Goal: Information Seeking & Learning: Learn about a topic

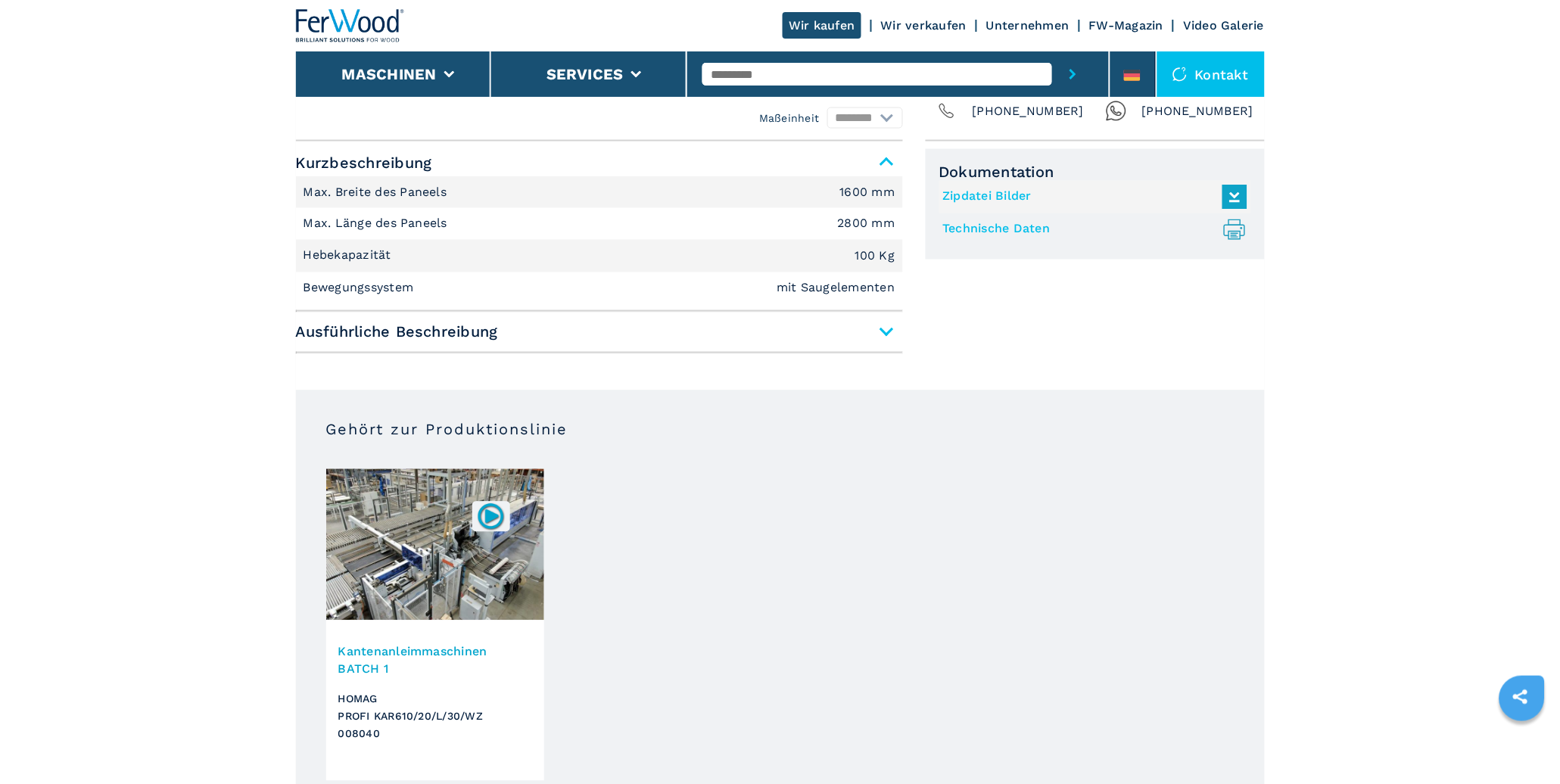
scroll to position [657, 0]
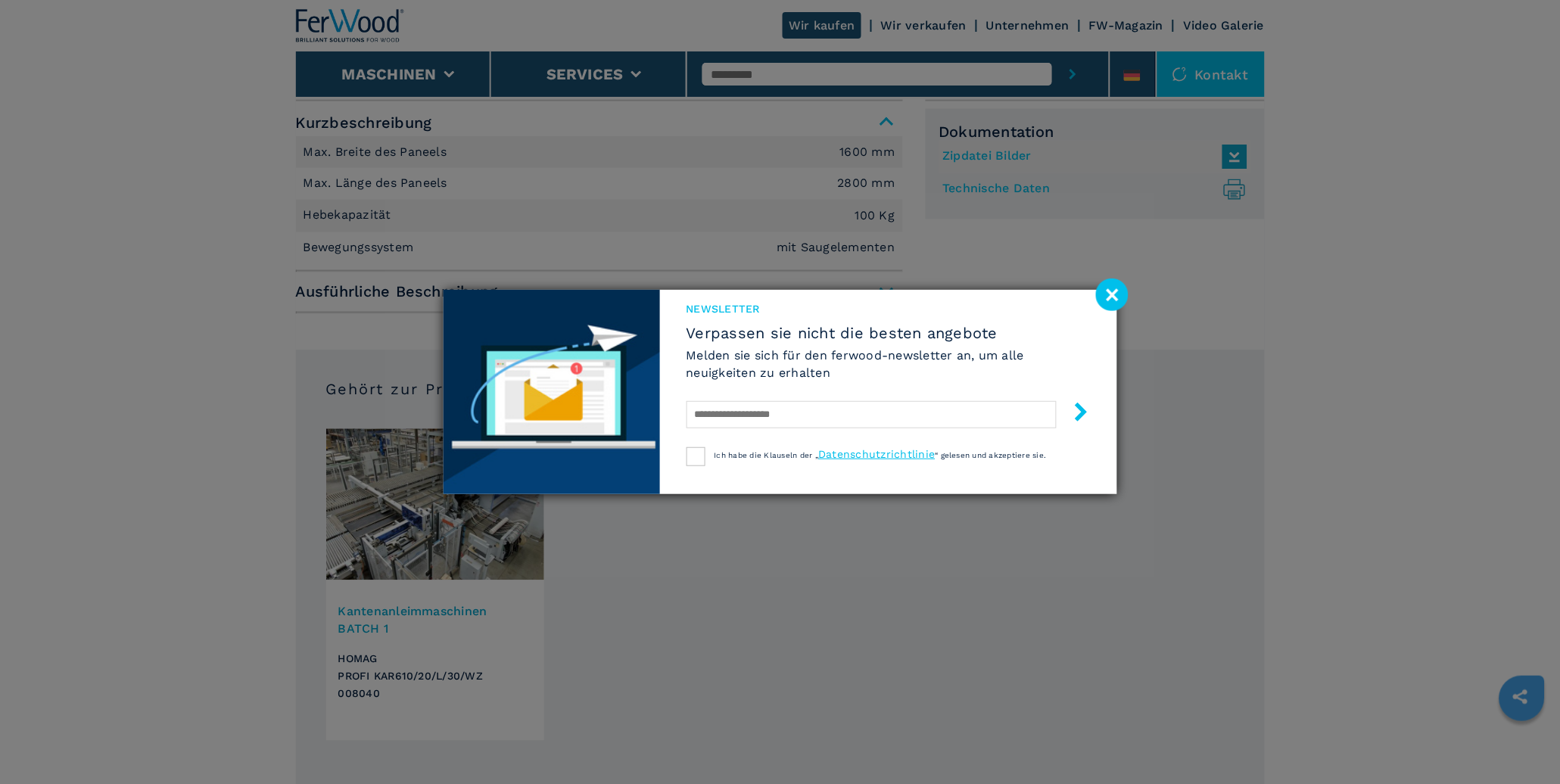
click at [440, 609] on div "Newsletter Verpassen sie nicht die besten angebote Melden sie sich für den ferw…" at bounding box center [780, 392] width 1560 height 784
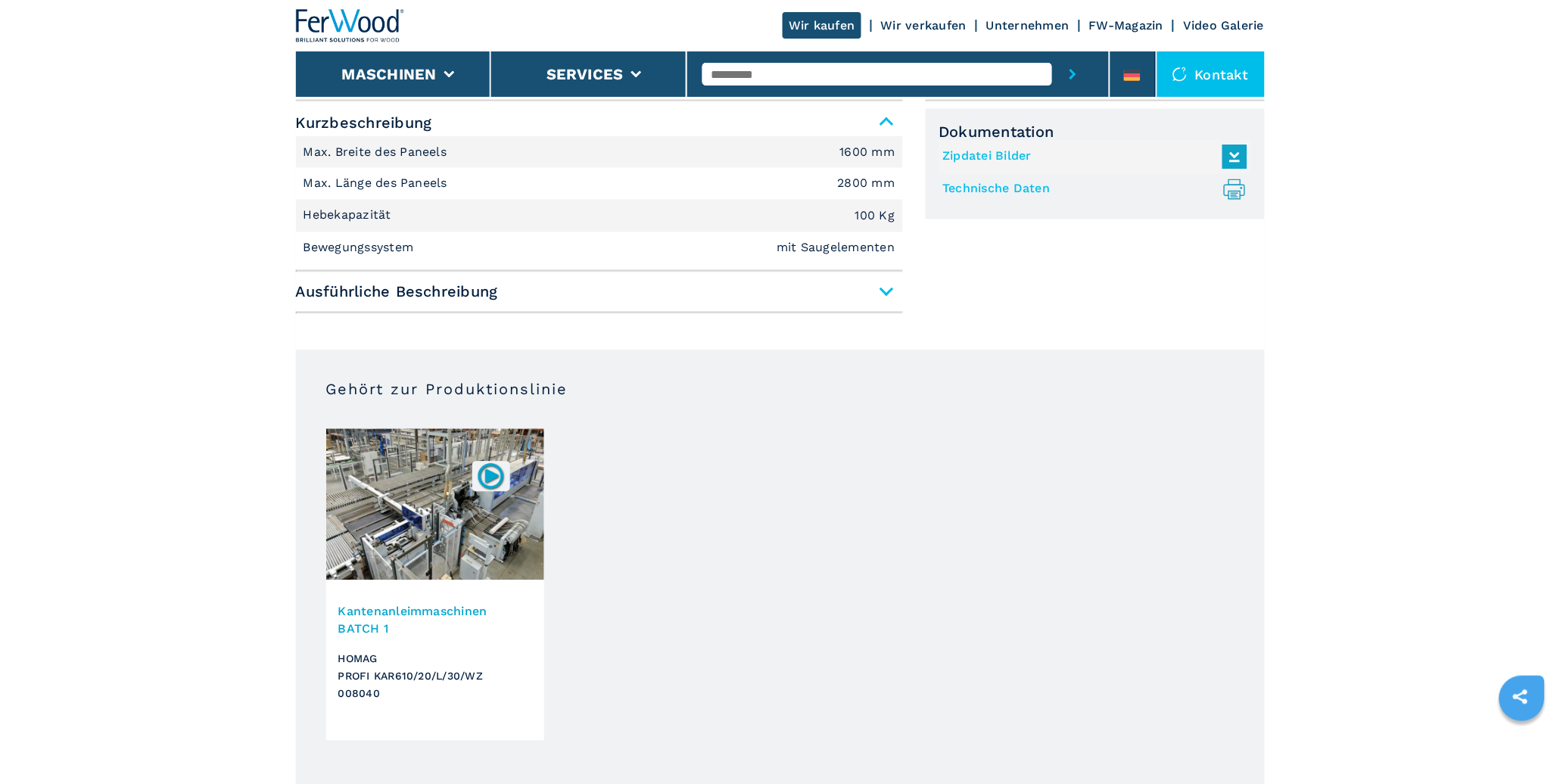
click at [440, 609] on h3 "Kantenanleimmaschinen BATCH 1" at bounding box center [435, 620] width 194 height 35
click at [387, 608] on h3 "Kantenanleimmaschinen BATCH 1" at bounding box center [435, 620] width 194 height 35
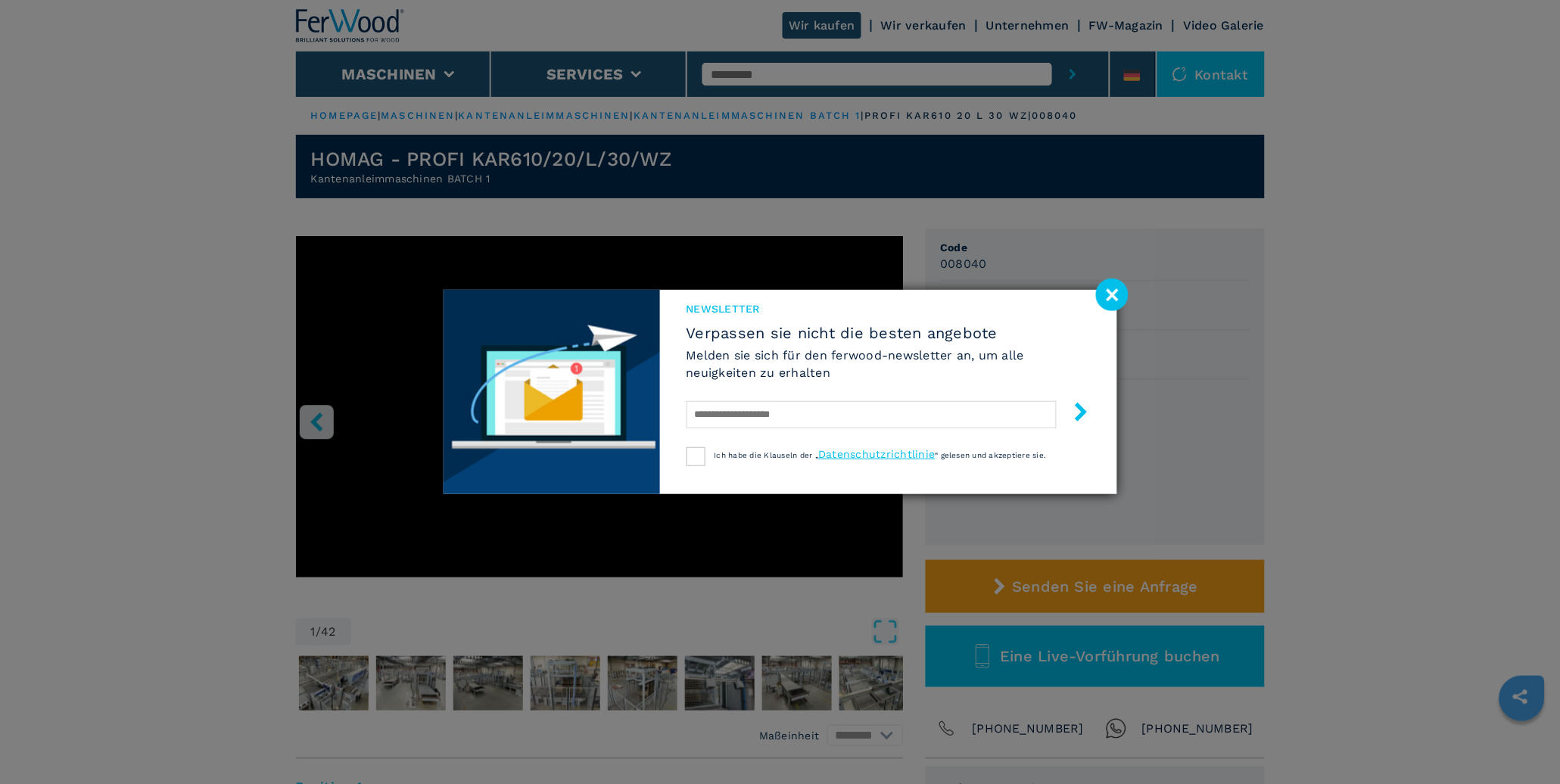
click at [1124, 291] on image at bounding box center [1113, 294] width 33 height 33
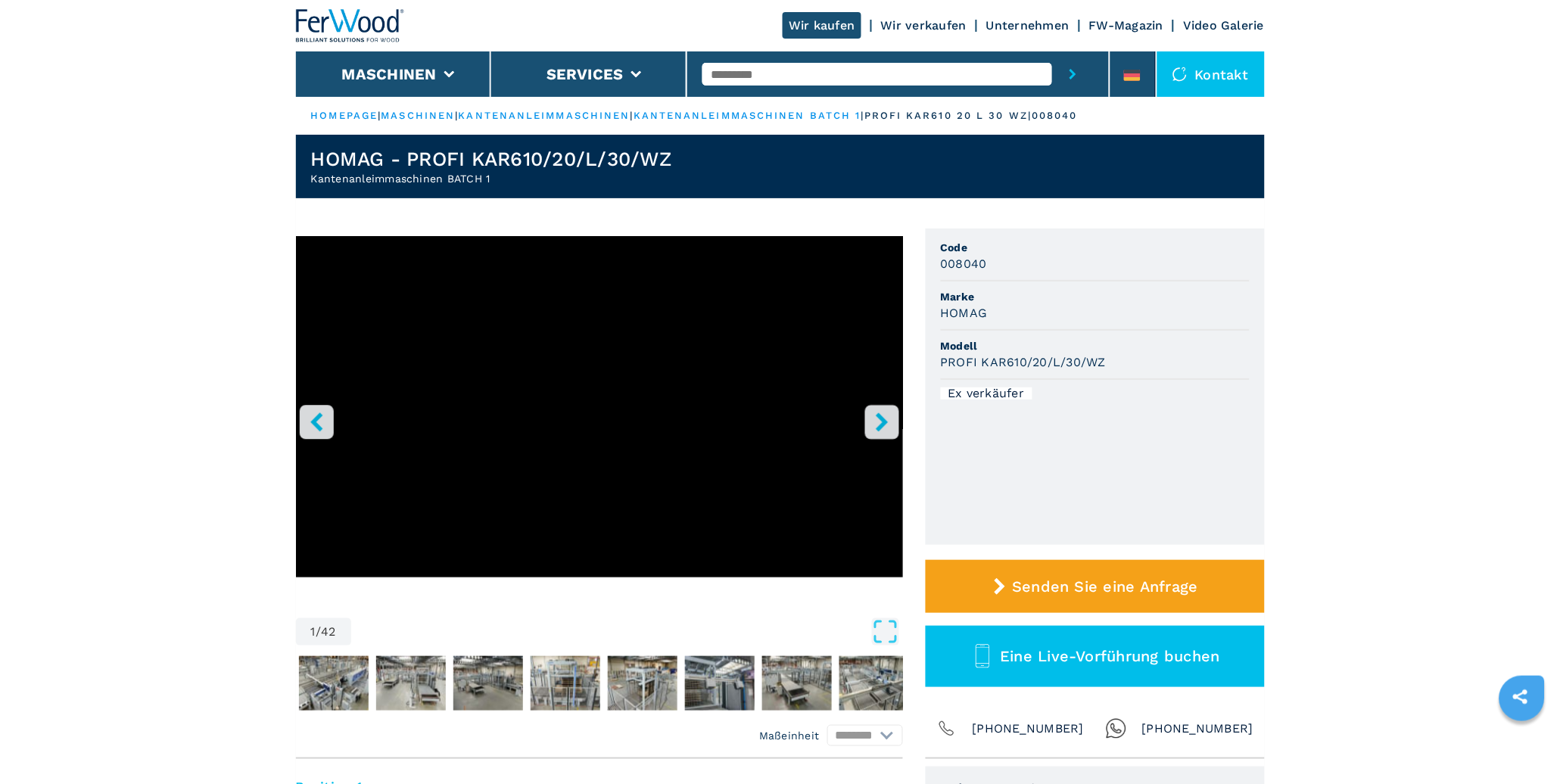
click at [875, 414] on icon "right-button" at bounding box center [881, 421] width 12 height 19
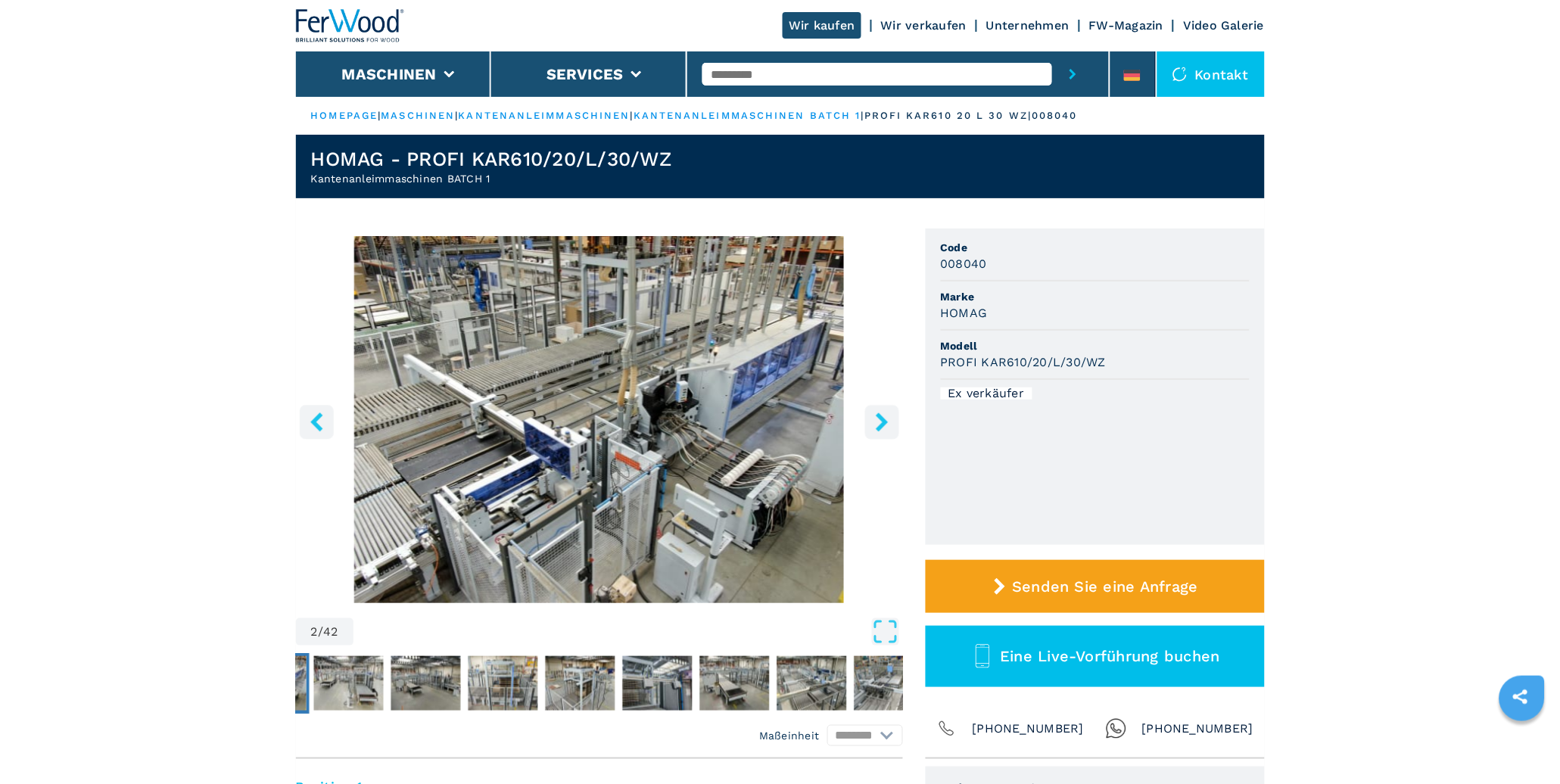
click at [875, 414] on icon "right-button" at bounding box center [881, 421] width 12 height 19
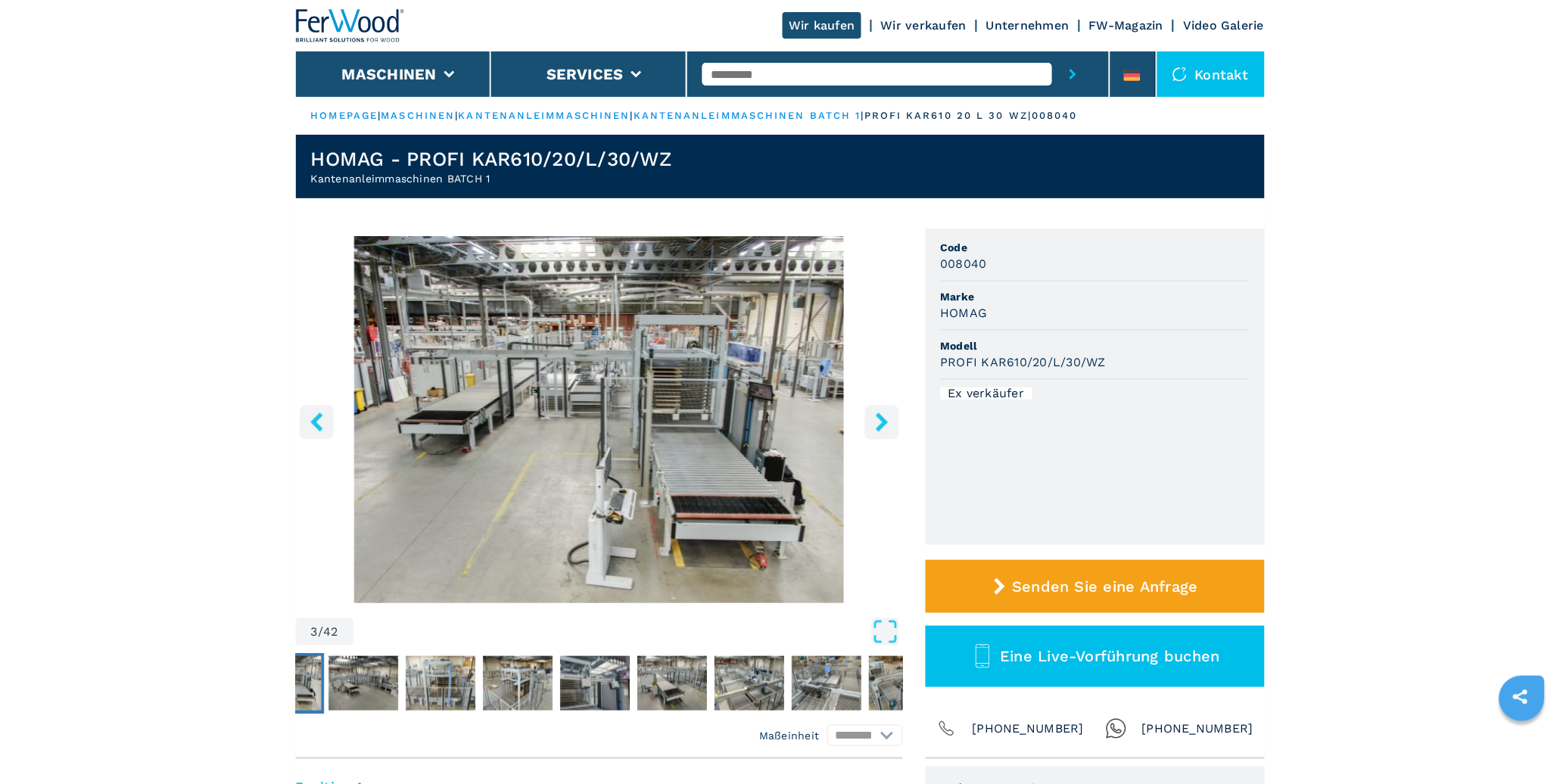
click at [875, 414] on icon "right-button" at bounding box center [881, 421] width 12 height 19
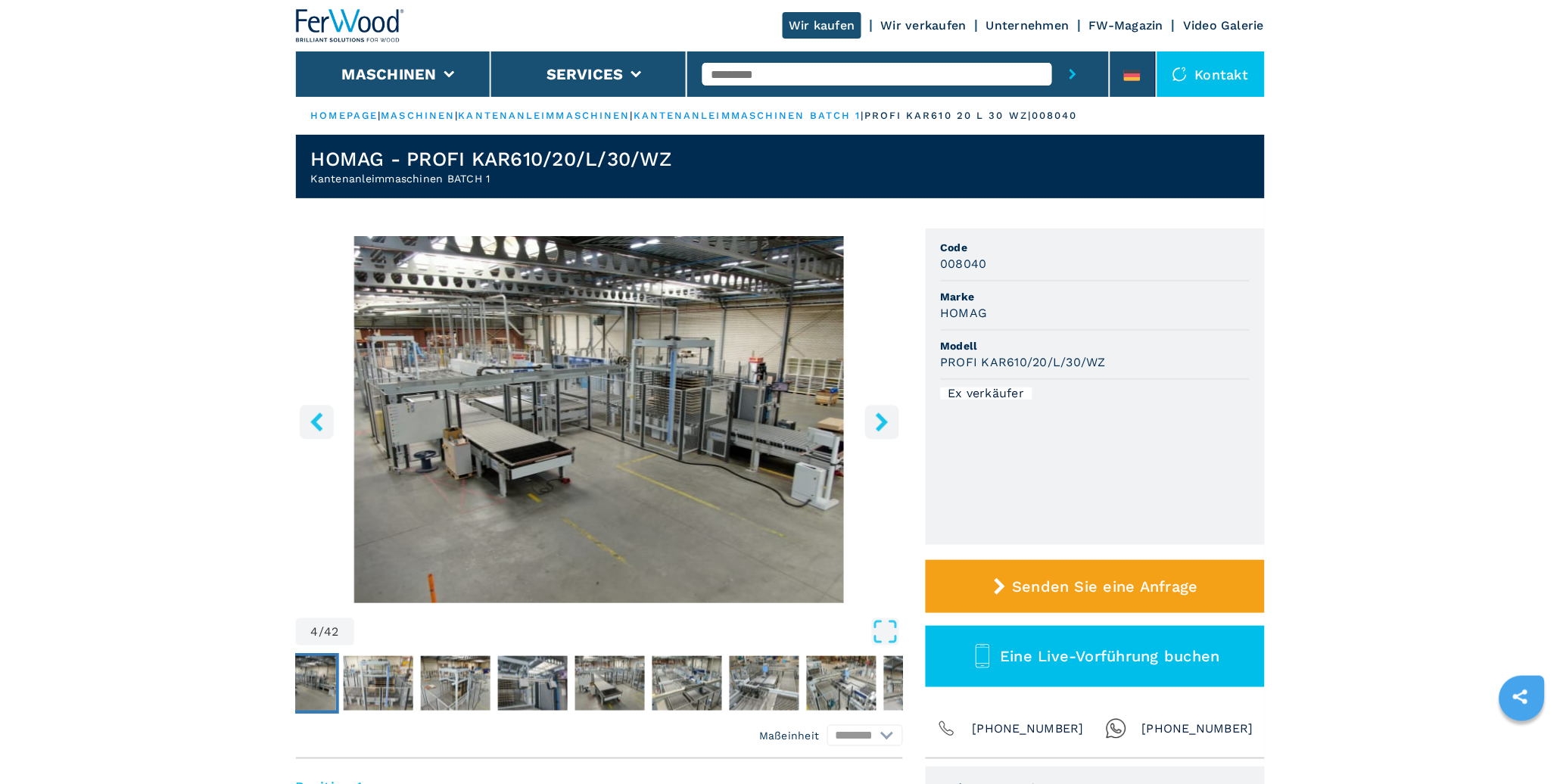
click at [875, 414] on icon "right-button" at bounding box center [881, 421] width 12 height 19
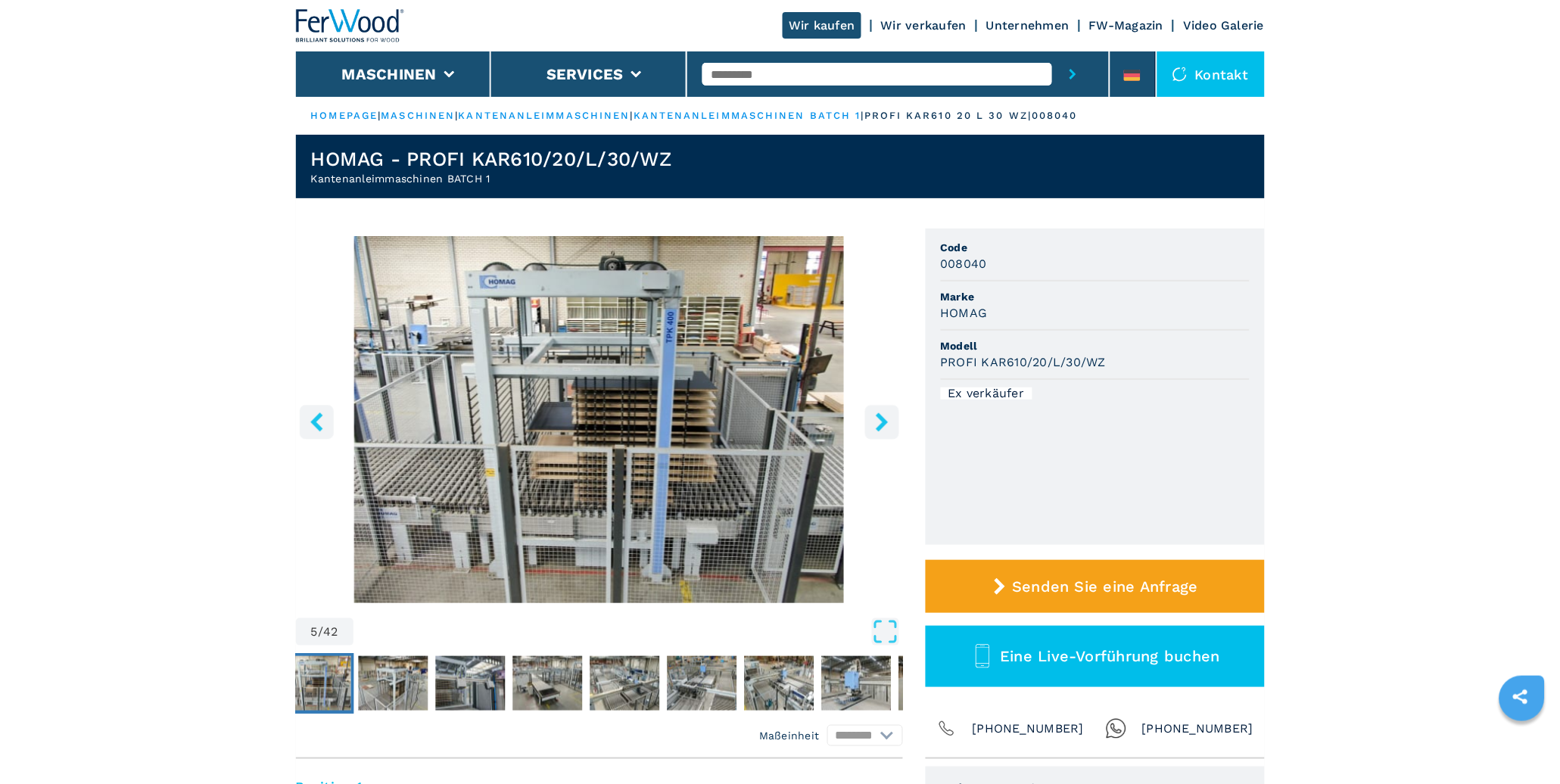
click at [875, 414] on icon "right-button" at bounding box center [881, 421] width 12 height 19
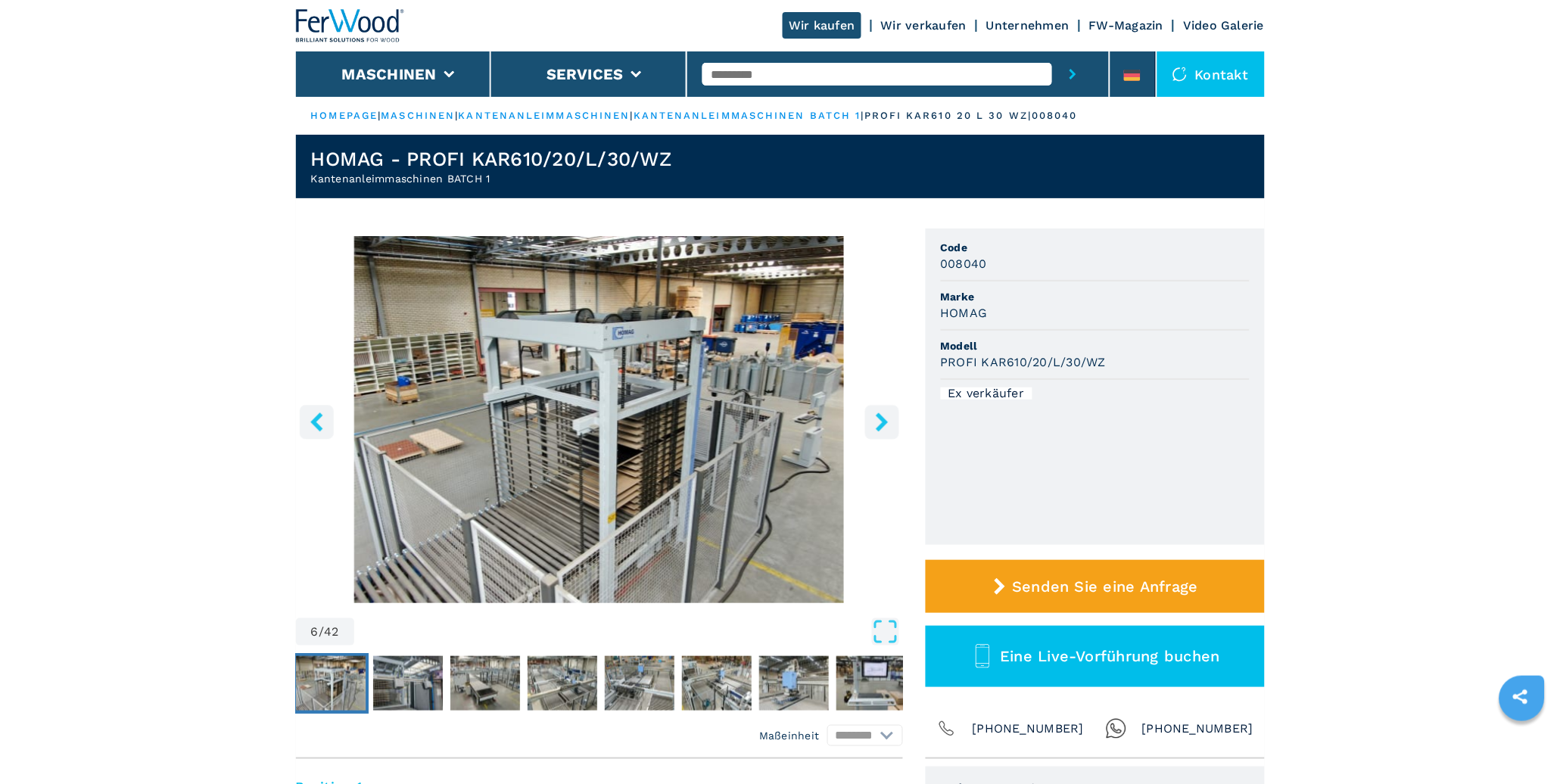
click at [875, 414] on icon "right-button" at bounding box center [881, 421] width 12 height 19
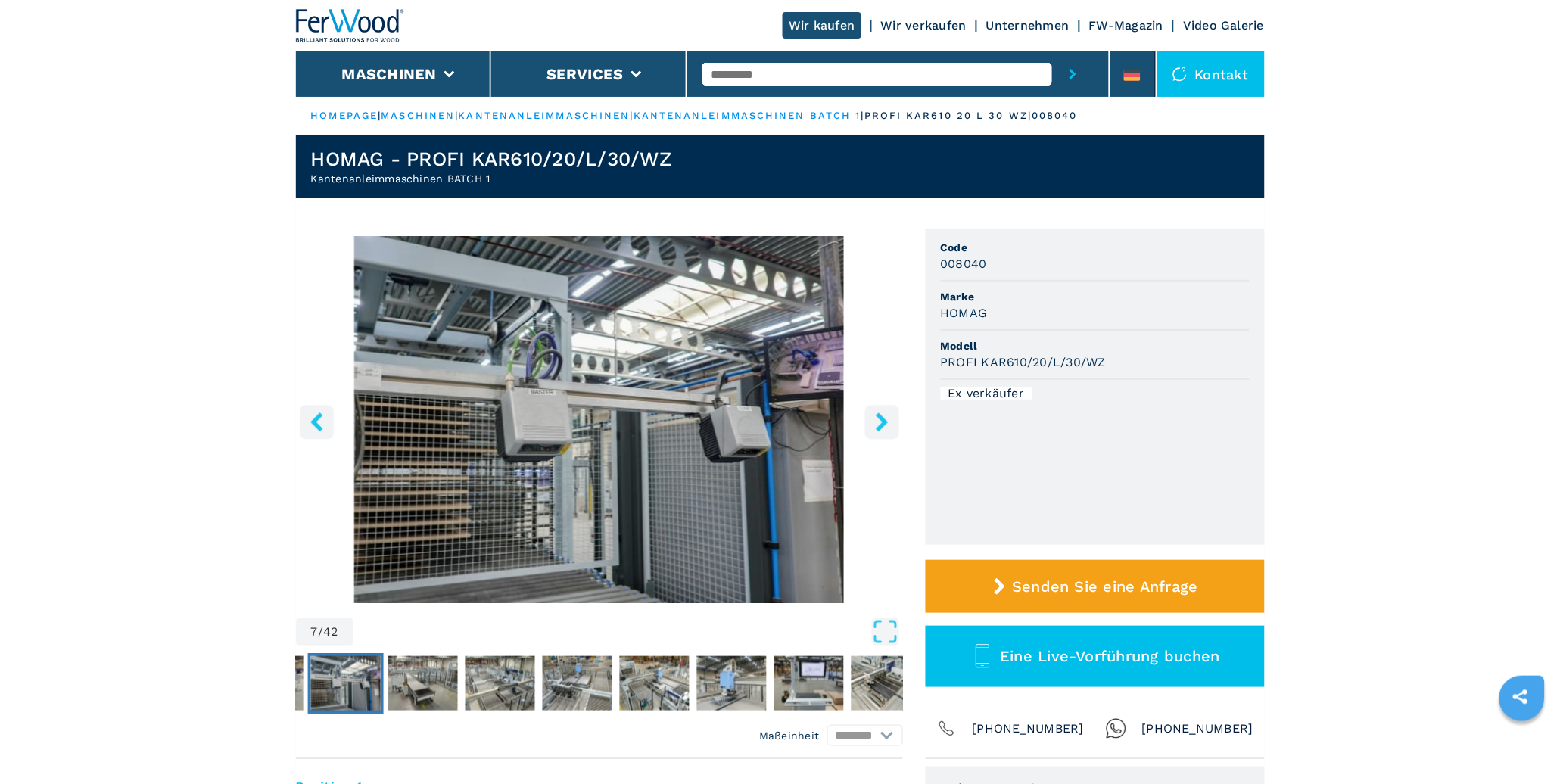
click at [875, 414] on icon "right-button" at bounding box center [881, 421] width 12 height 19
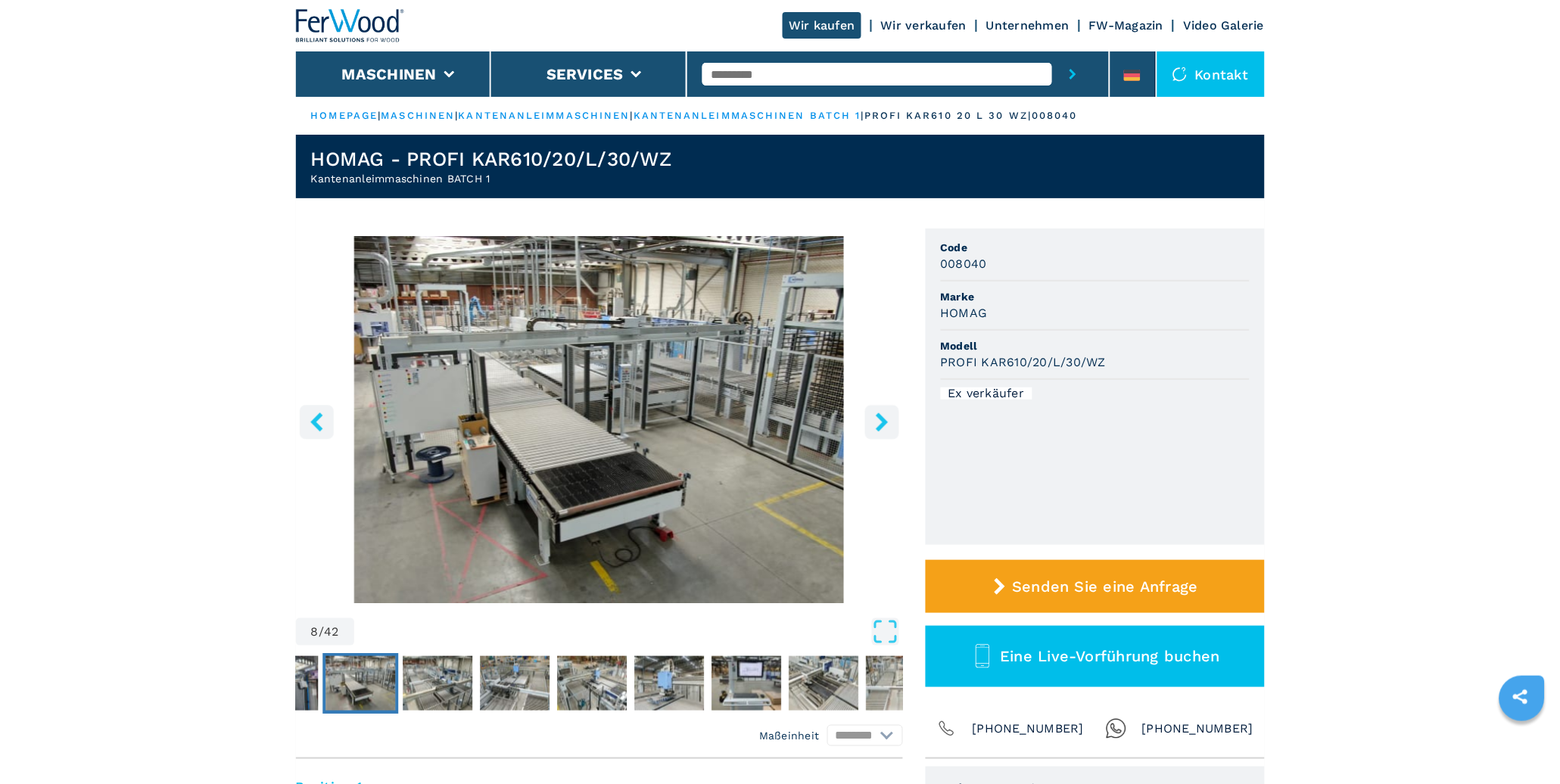
click at [875, 414] on icon "right-button" at bounding box center [881, 421] width 12 height 19
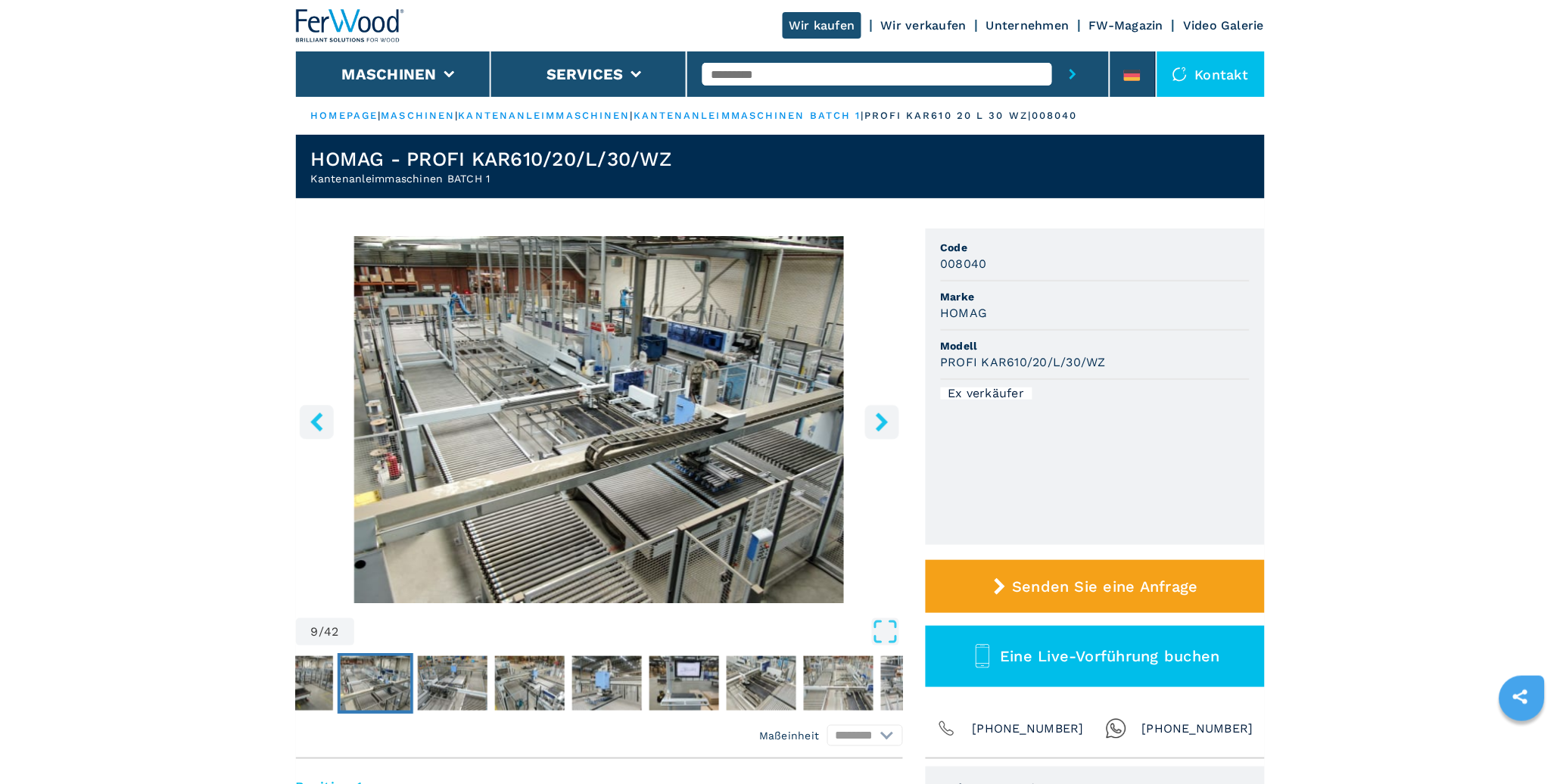
click at [875, 414] on icon "right-button" at bounding box center [881, 421] width 12 height 19
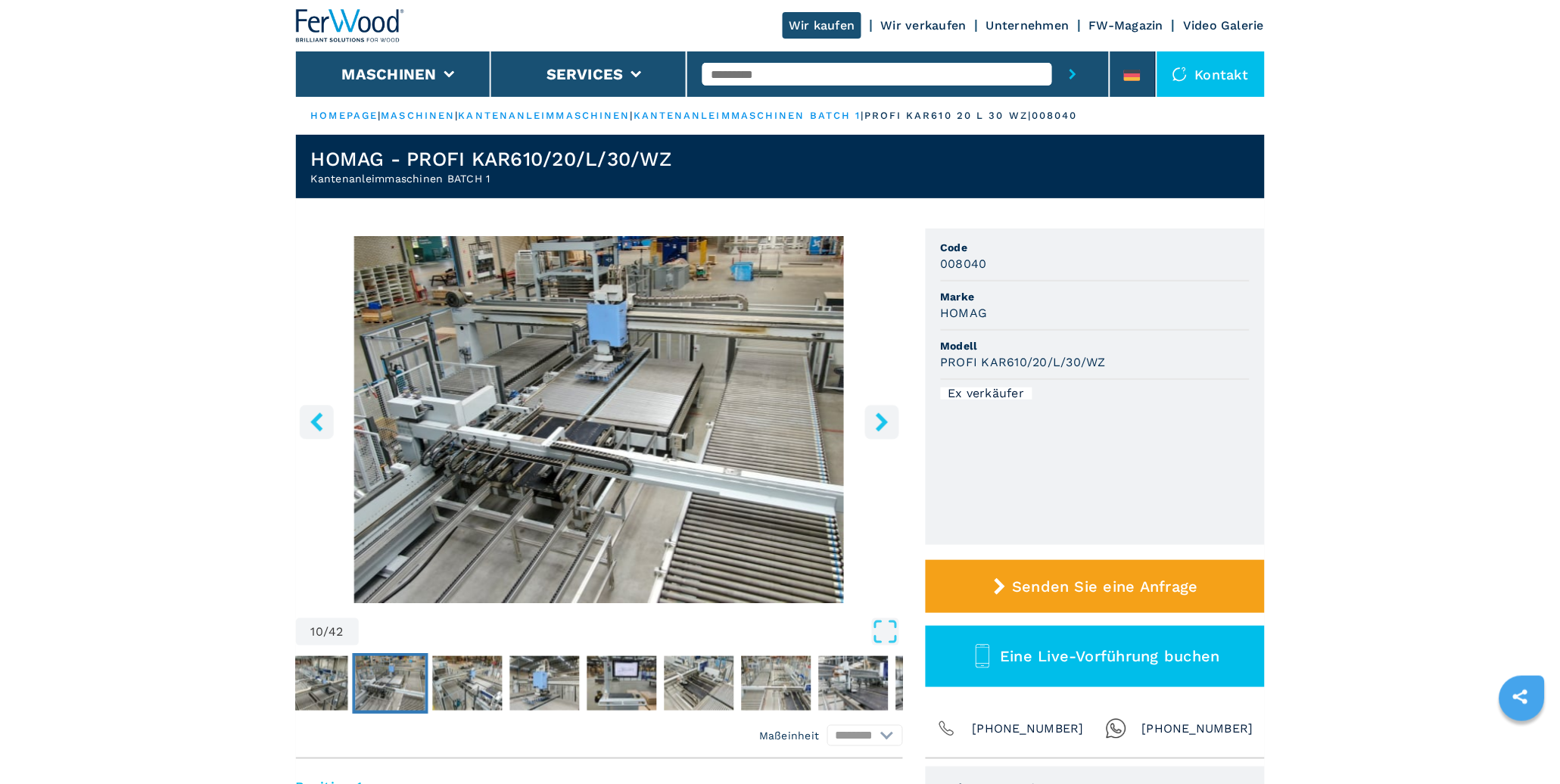
click at [875, 414] on icon "right-button" at bounding box center [881, 421] width 12 height 19
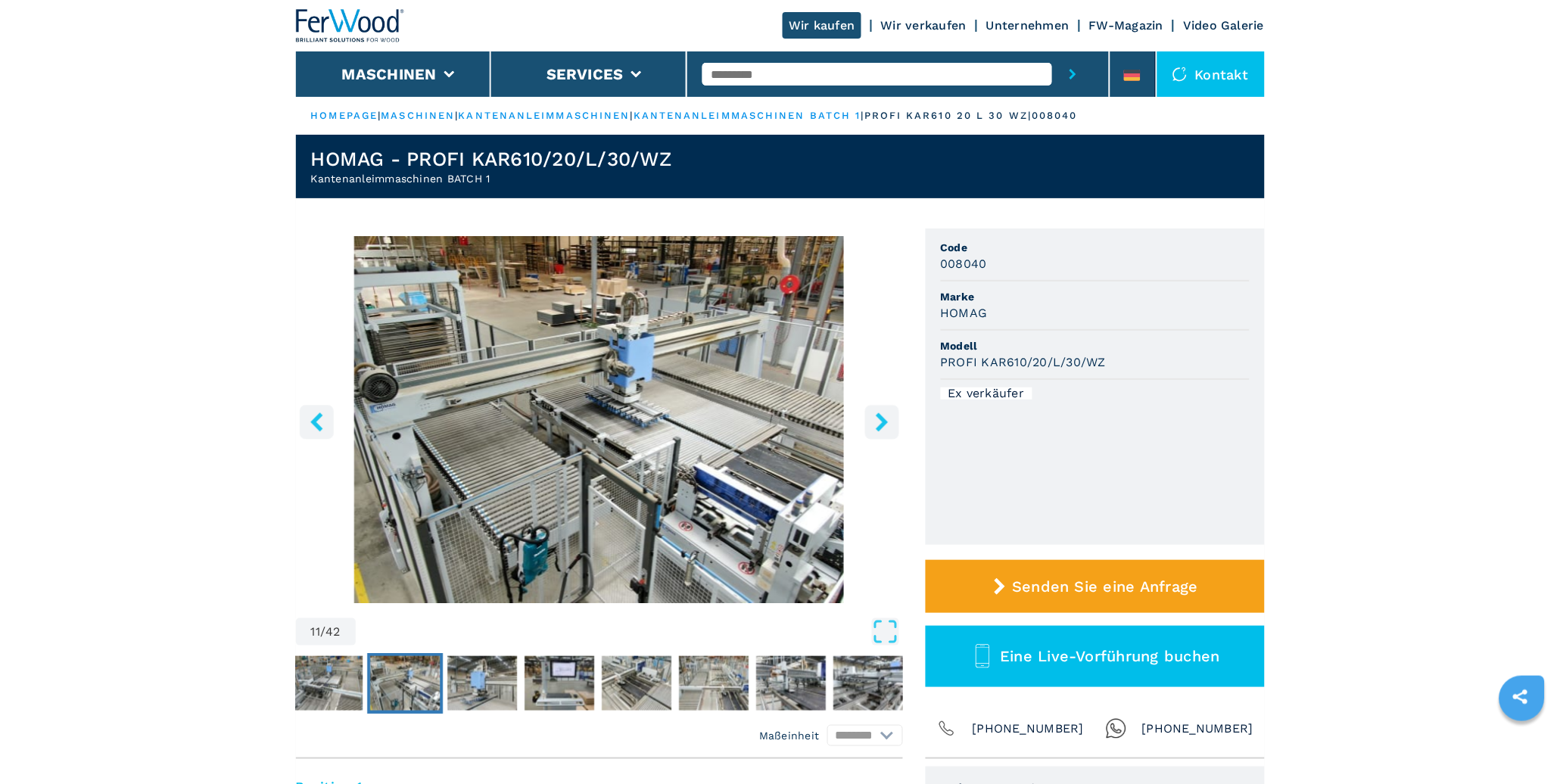
click at [875, 414] on icon "right-button" at bounding box center [881, 421] width 12 height 19
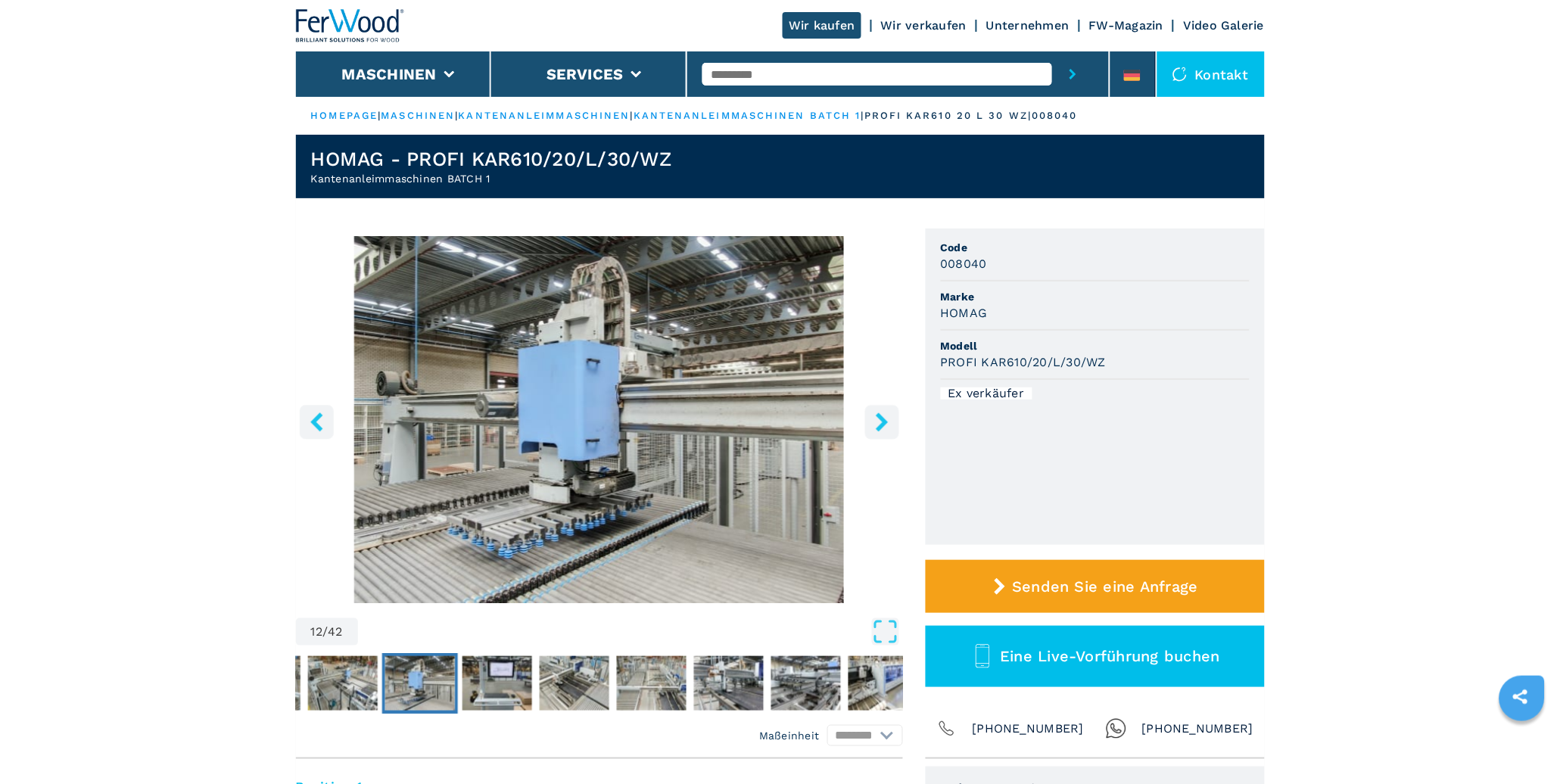
click at [875, 414] on icon "right-button" at bounding box center [881, 421] width 12 height 19
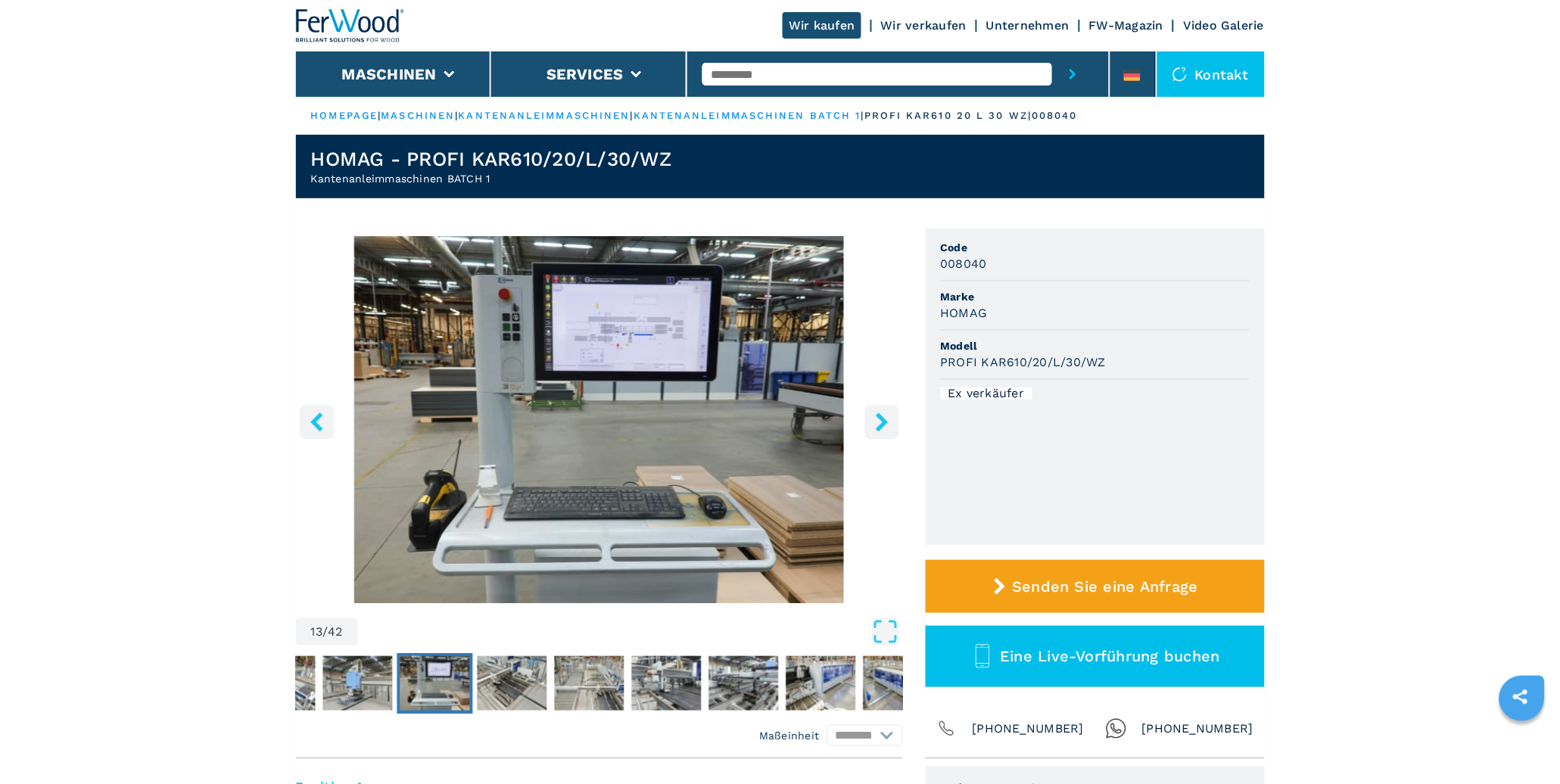
click at [875, 414] on icon "right-button" at bounding box center [881, 421] width 12 height 19
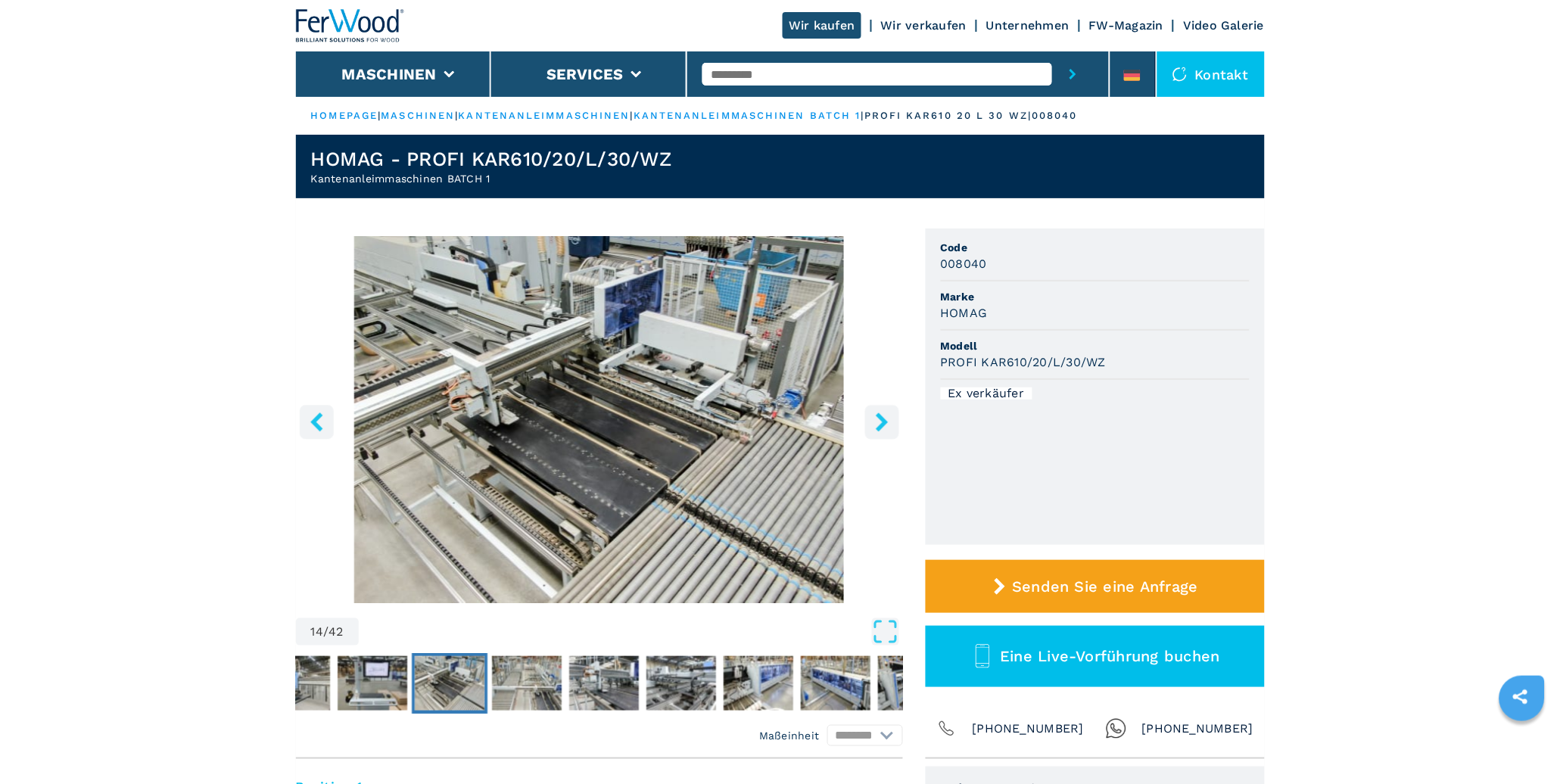
click at [875, 414] on icon "right-button" at bounding box center [881, 421] width 12 height 19
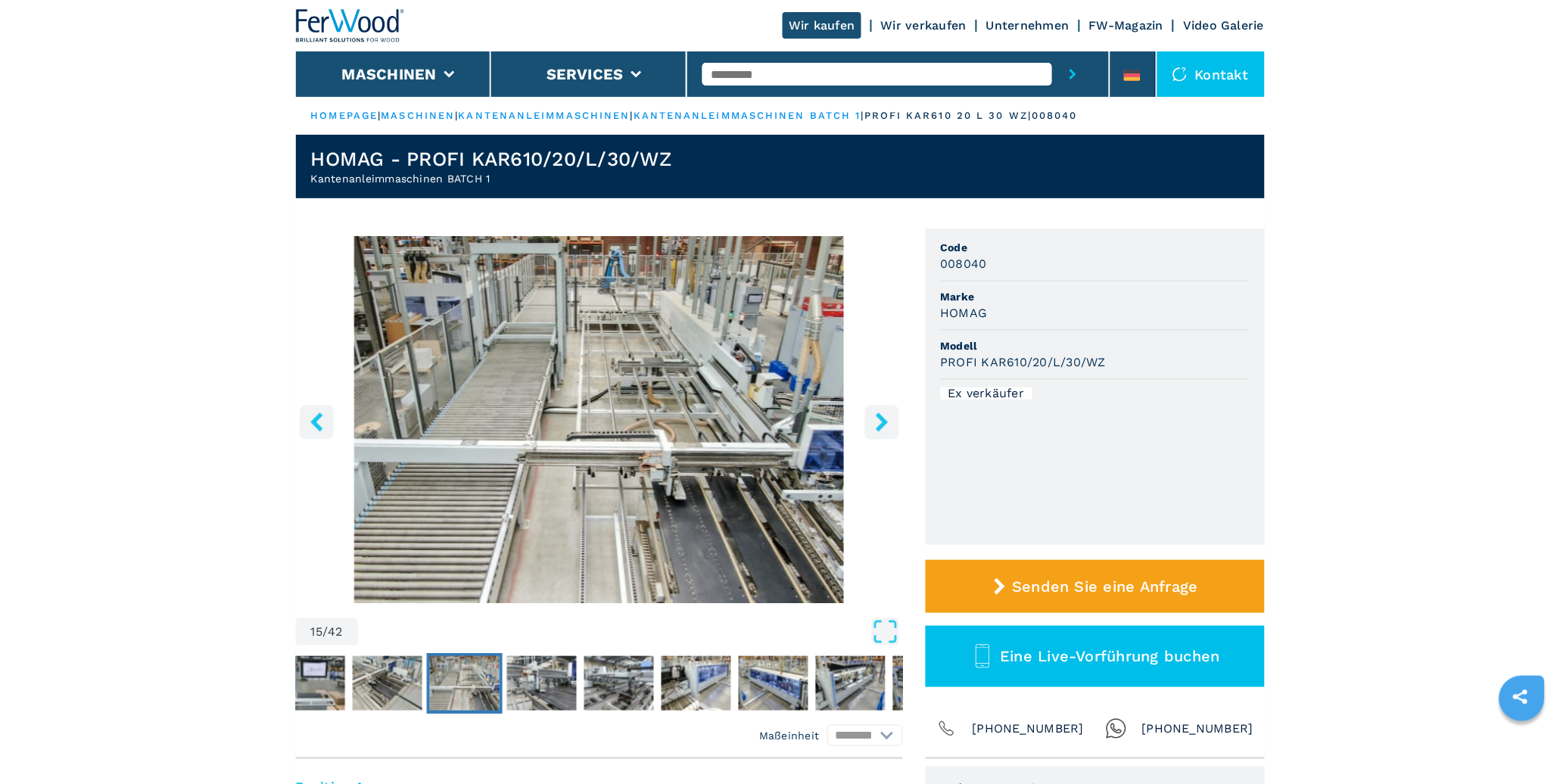
click at [875, 414] on icon "right-button" at bounding box center [881, 421] width 12 height 19
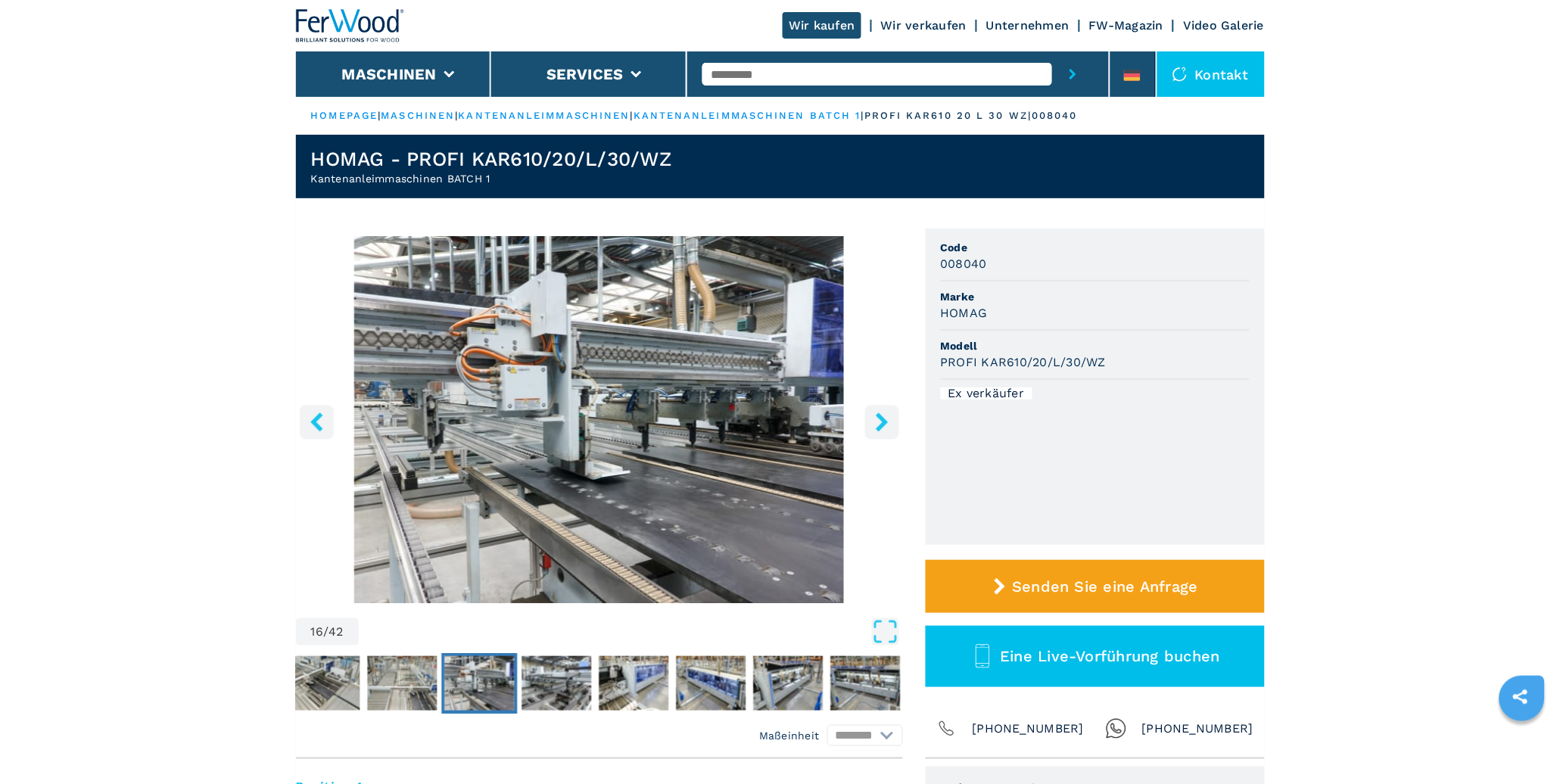
click at [875, 414] on icon "right-button" at bounding box center [881, 421] width 12 height 19
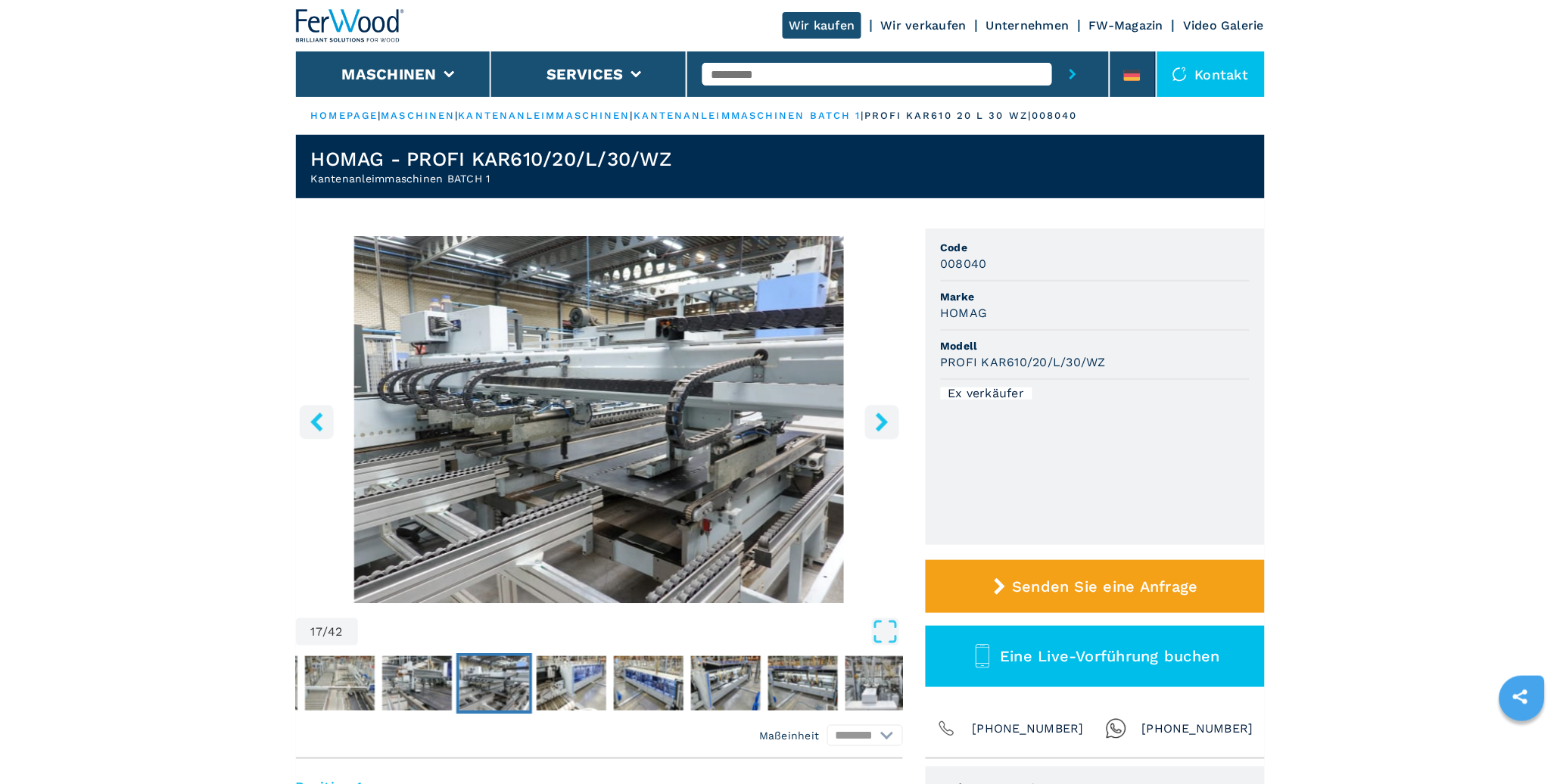
click at [875, 414] on icon "right-button" at bounding box center [881, 421] width 12 height 19
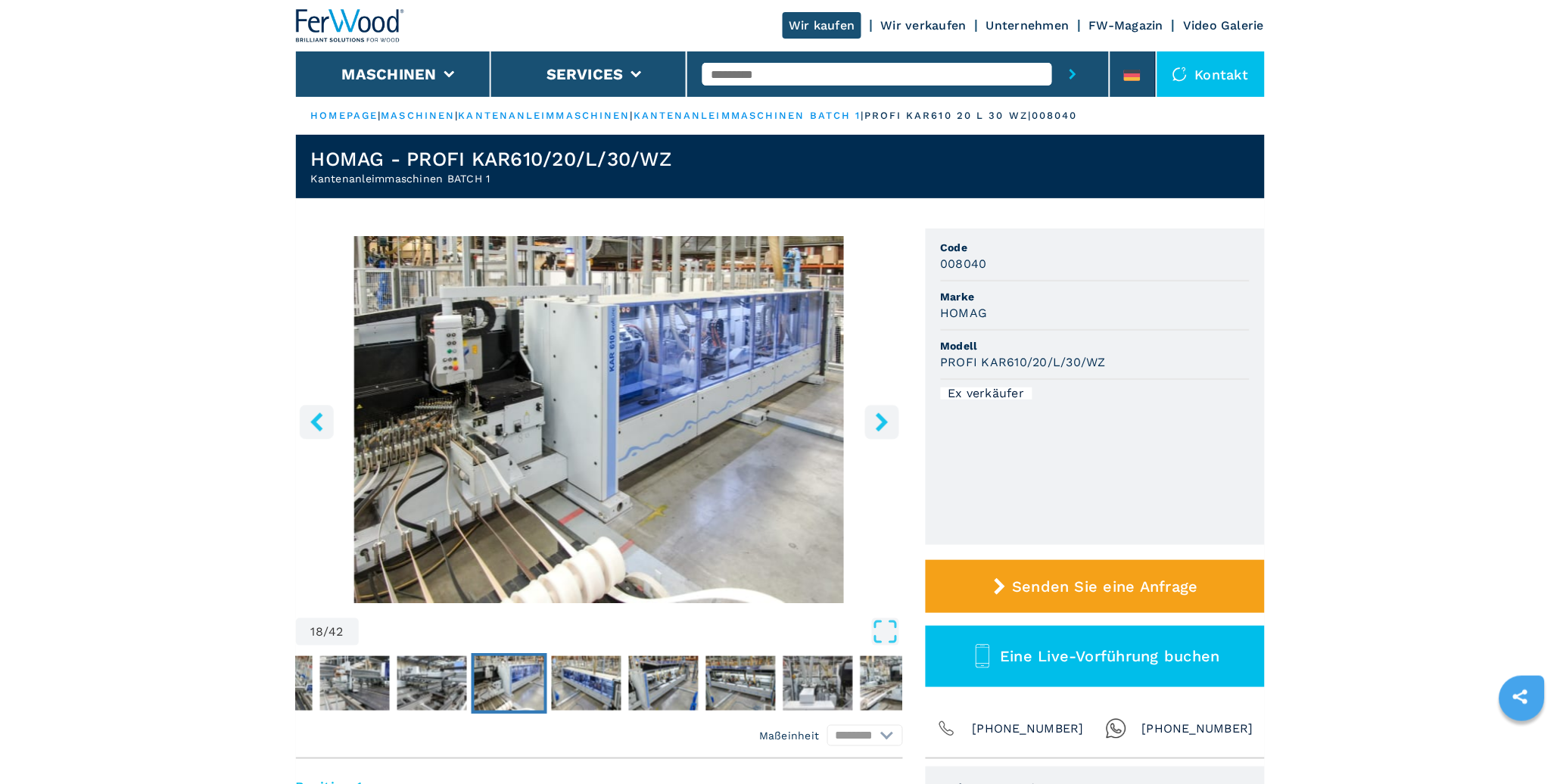
click at [875, 414] on icon "right-button" at bounding box center [881, 421] width 12 height 19
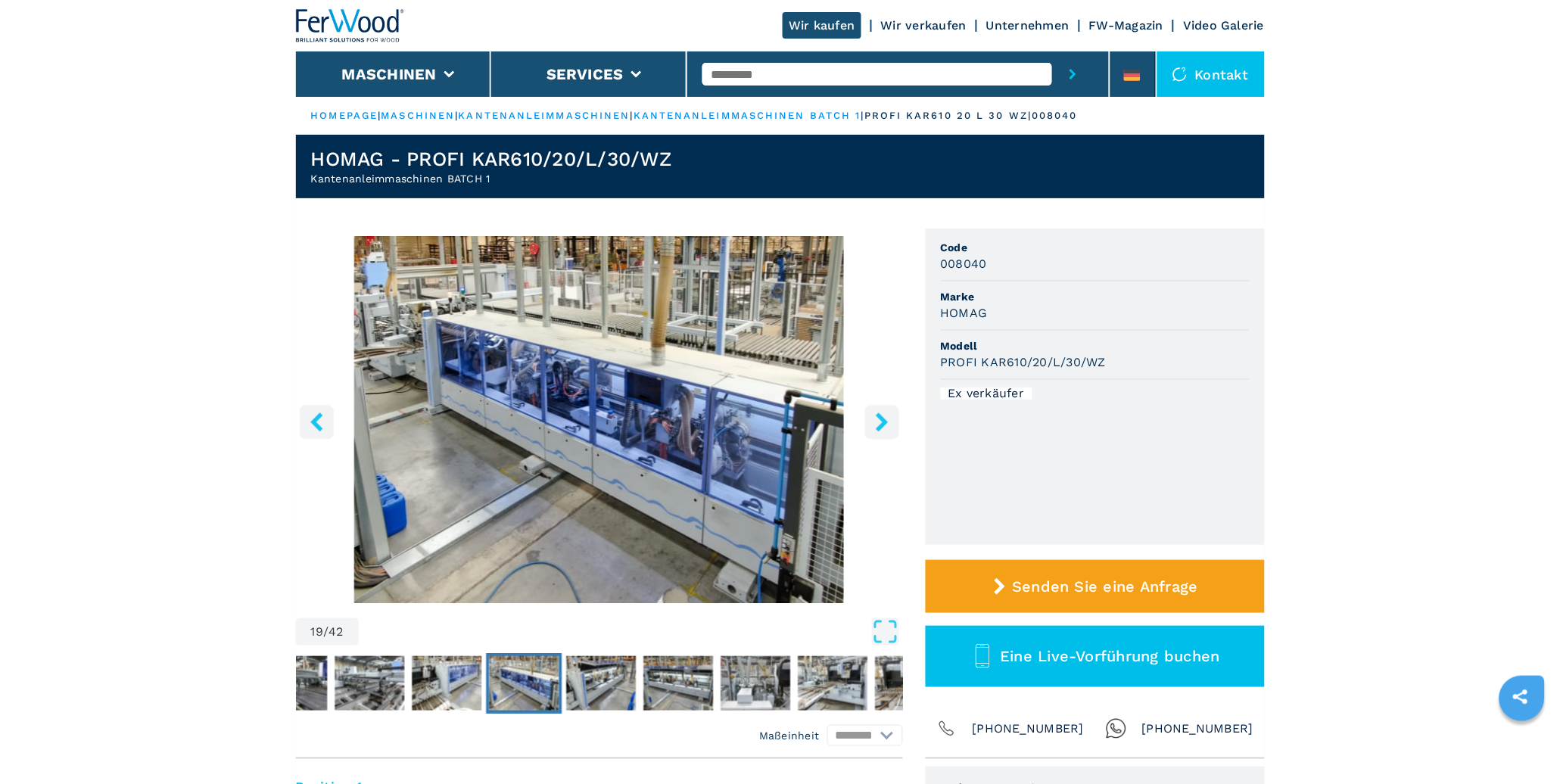
click at [875, 414] on icon "right-button" at bounding box center [881, 421] width 12 height 19
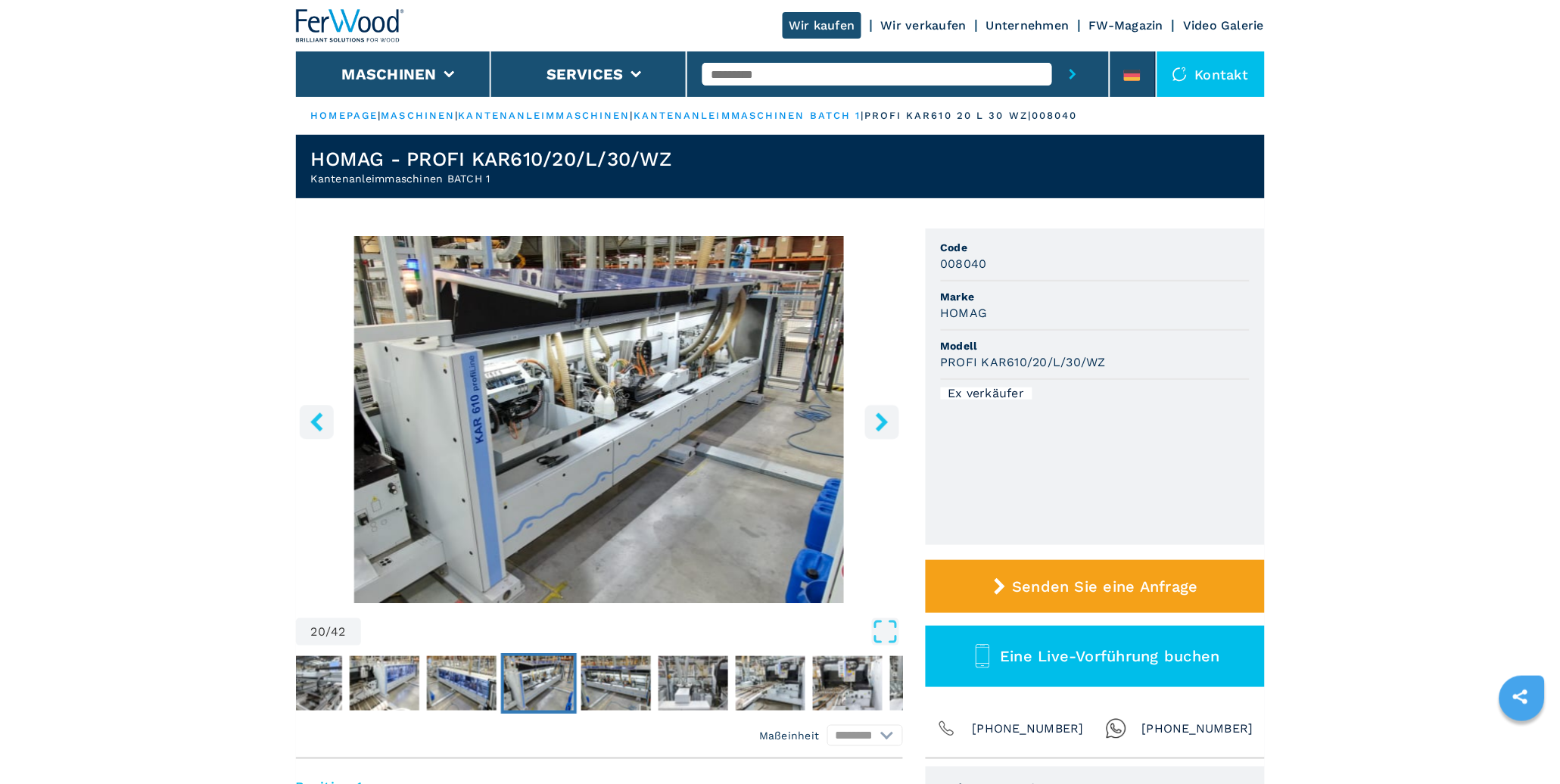
click at [875, 414] on icon "right-button" at bounding box center [881, 421] width 12 height 19
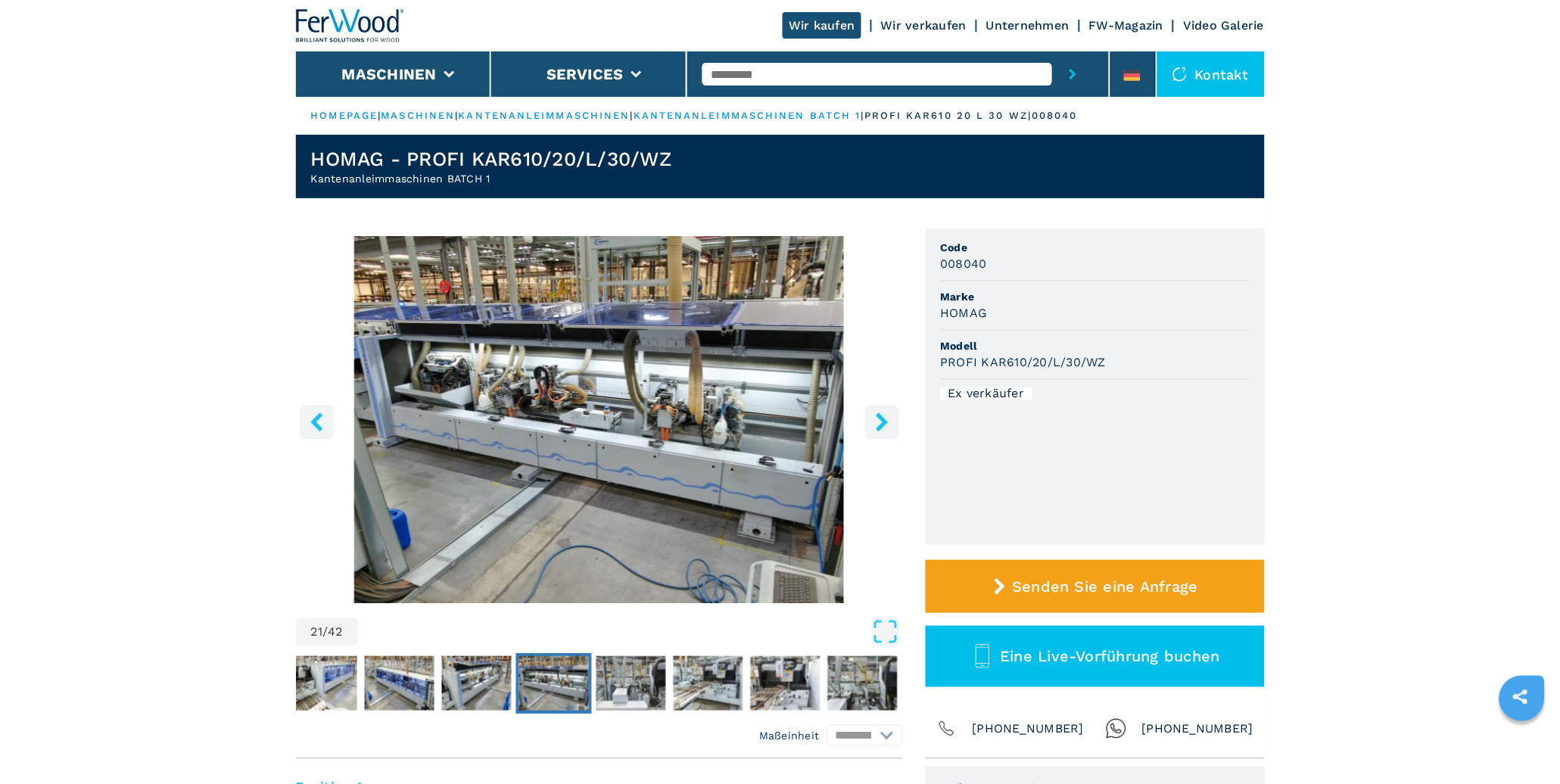
click at [875, 414] on icon "right-button" at bounding box center [881, 421] width 12 height 19
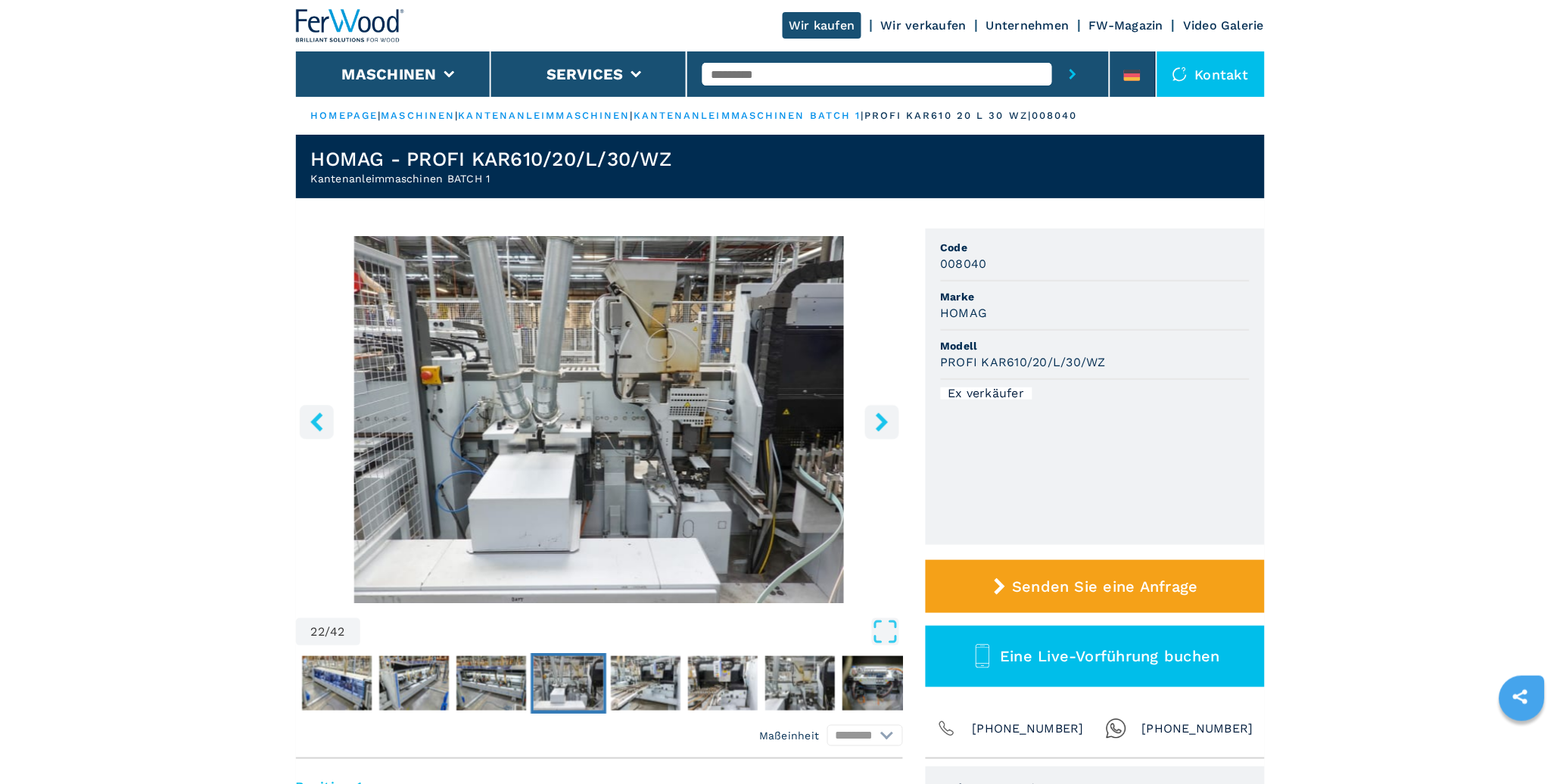
click at [875, 414] on icon "right-button" at bounding box center [881, 421] width 12 height 19
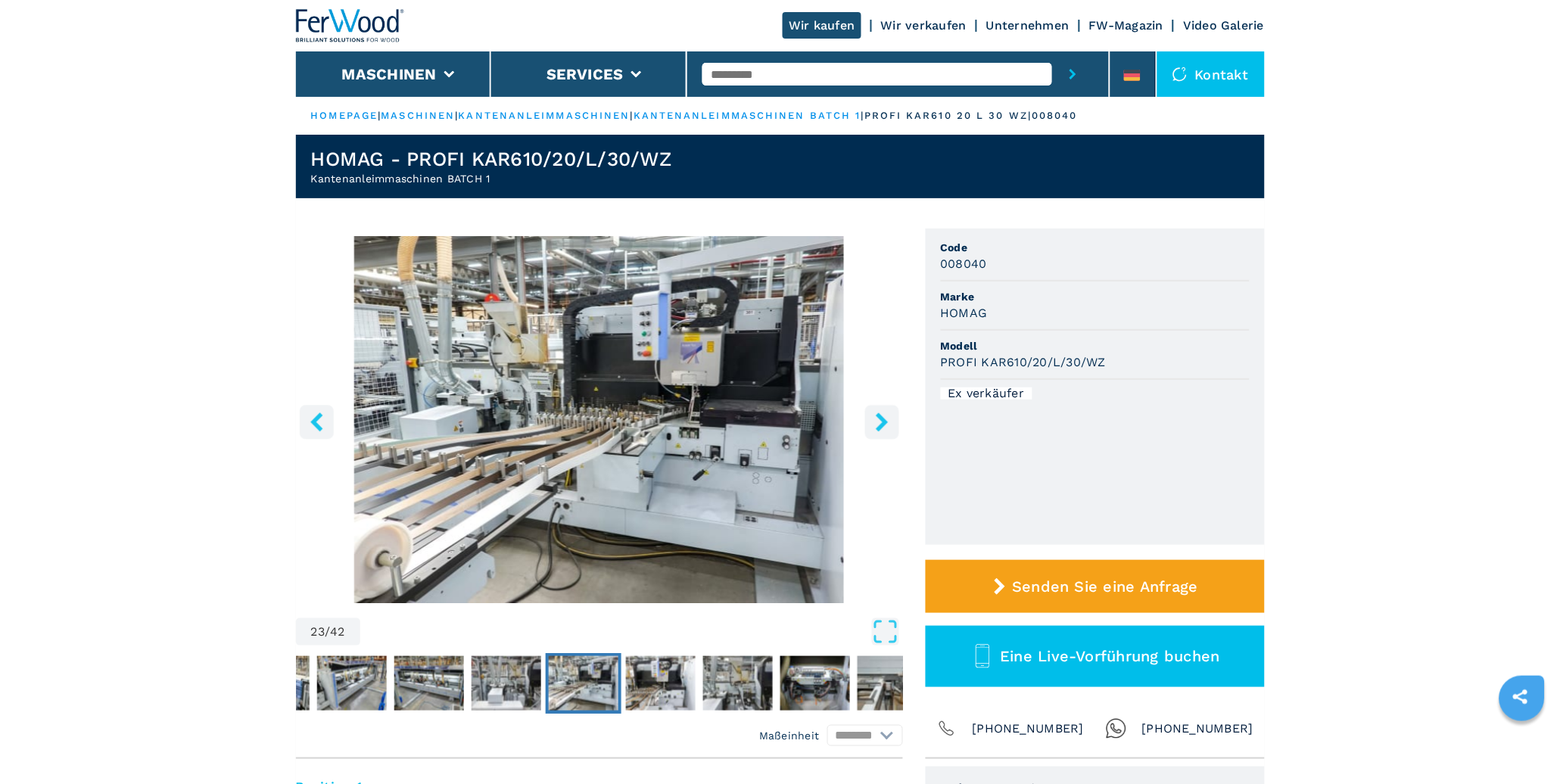
click at [875, 414] on icon "right-button" at bounding box center [881, 421] width 12 height 19
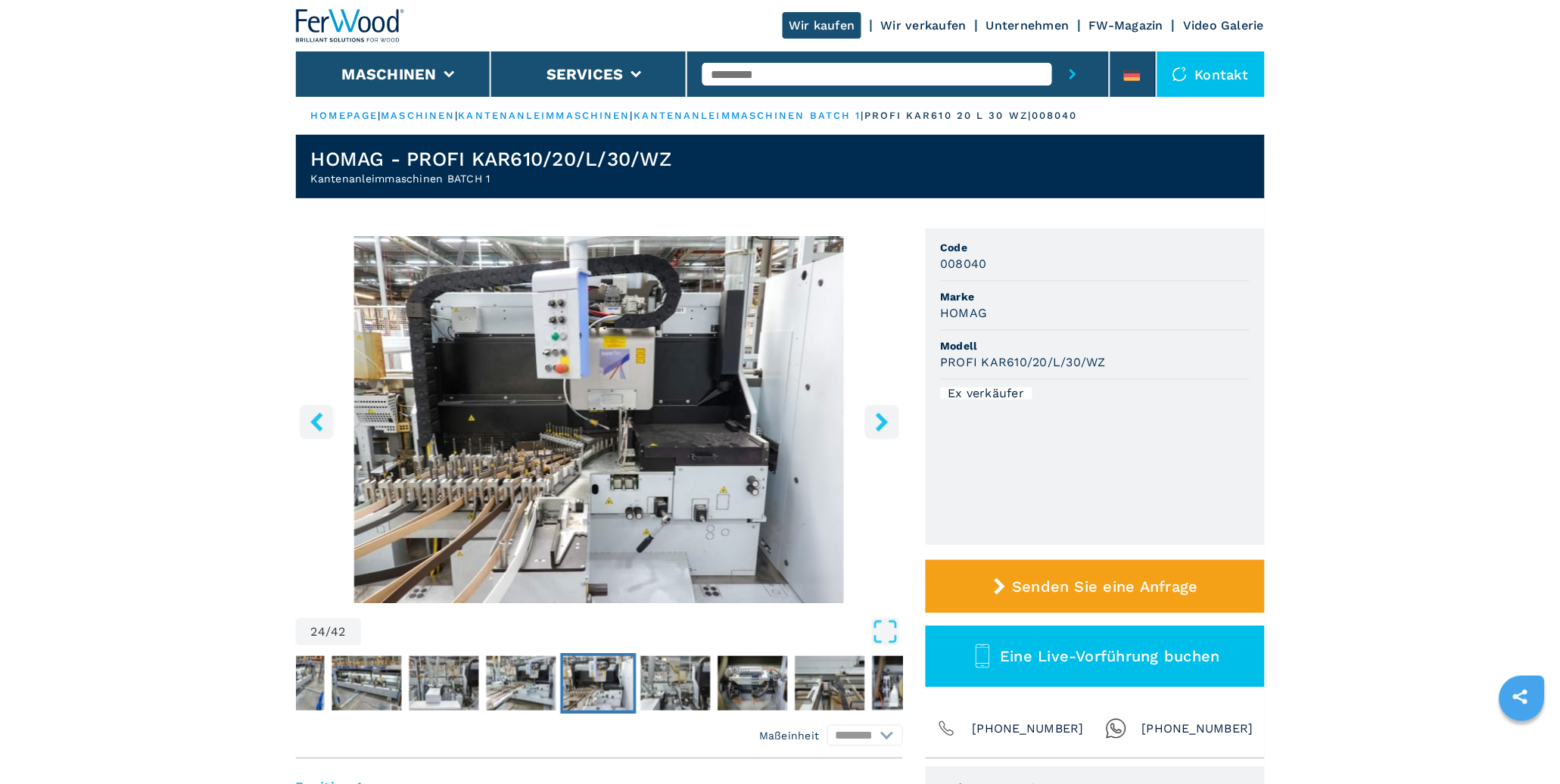
click at [875, 414] on icon "right-button" at bounding box center [881, 421] width 12 height 19
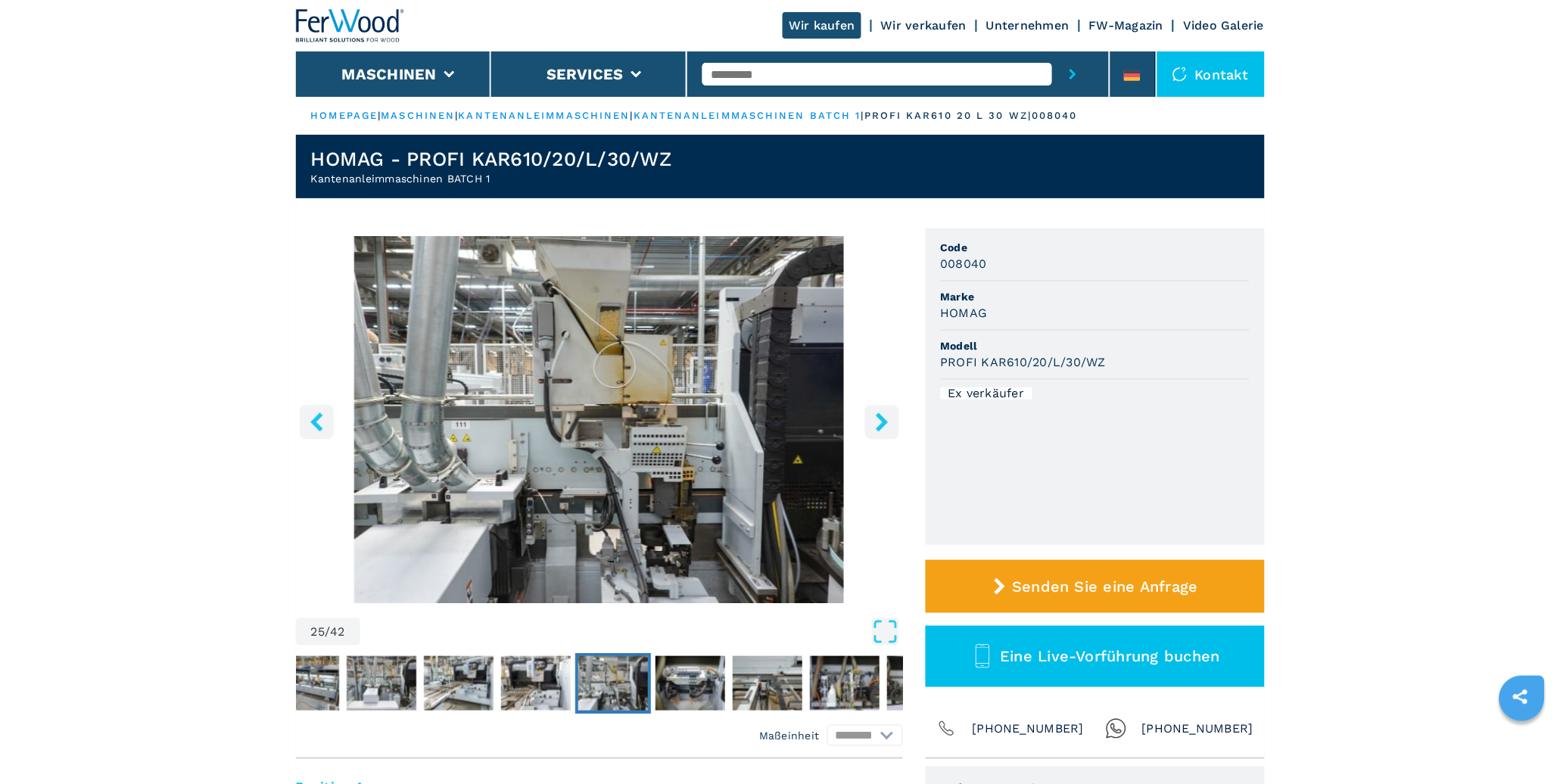
click at [875, 414] on icon "right-button" at bounding box center [881, 421] width 12 height 19
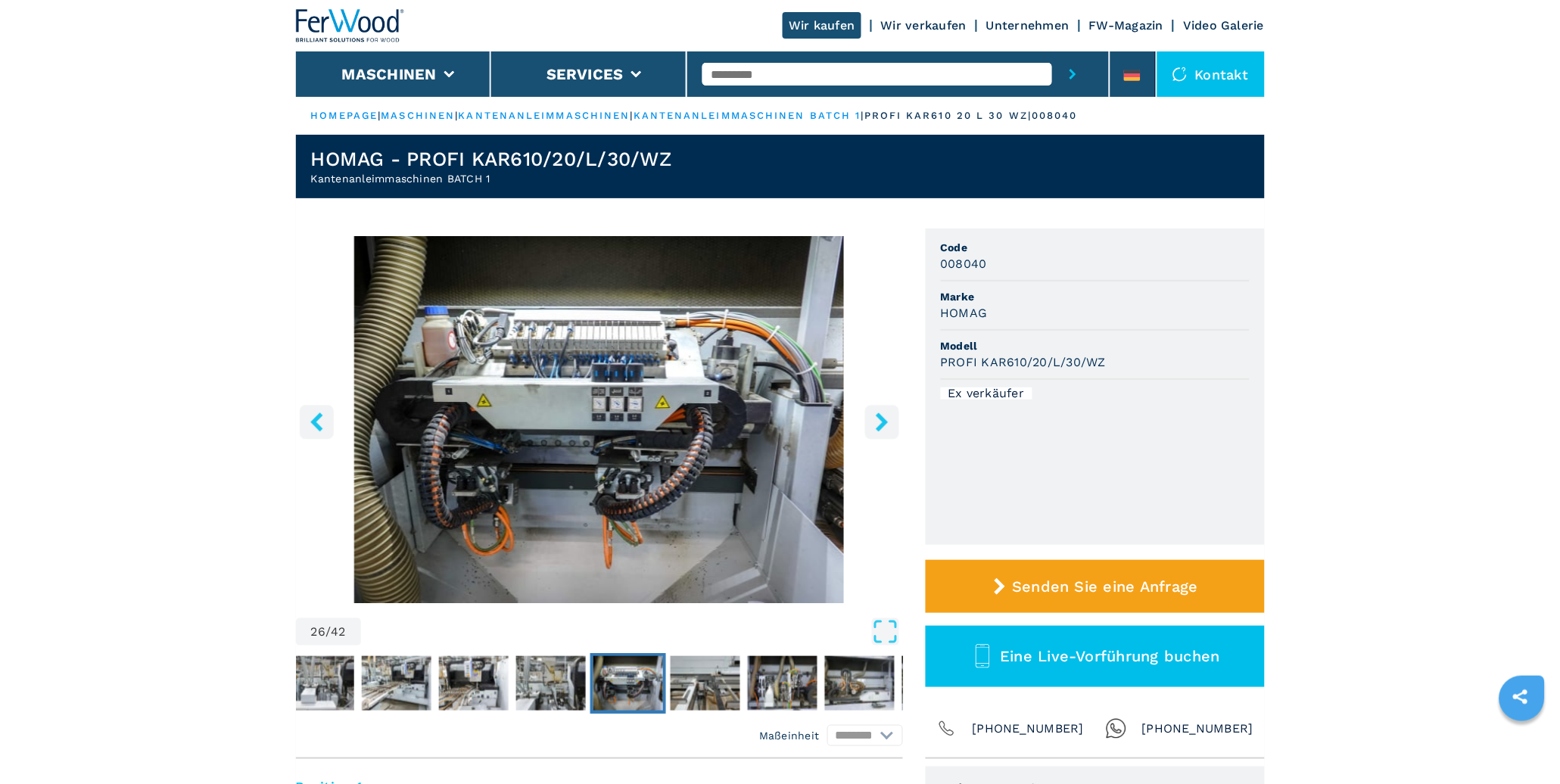
click at [875, 414] on icon "right-button" at bounding box center [881, 421] width 12 height 19
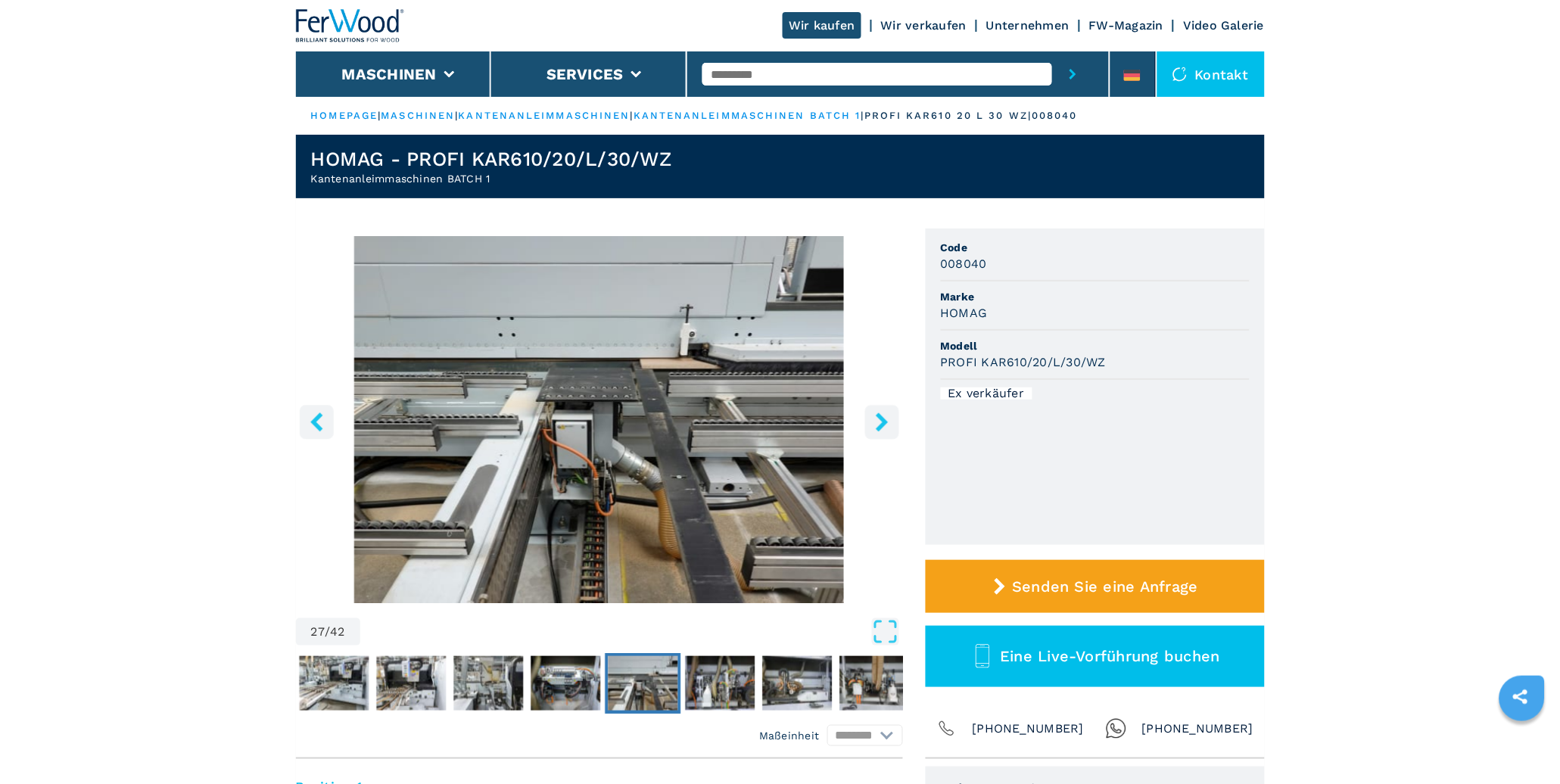
click at [875, 414] on icon "right-button" at bounding box center [881, 421] width 12 height 19
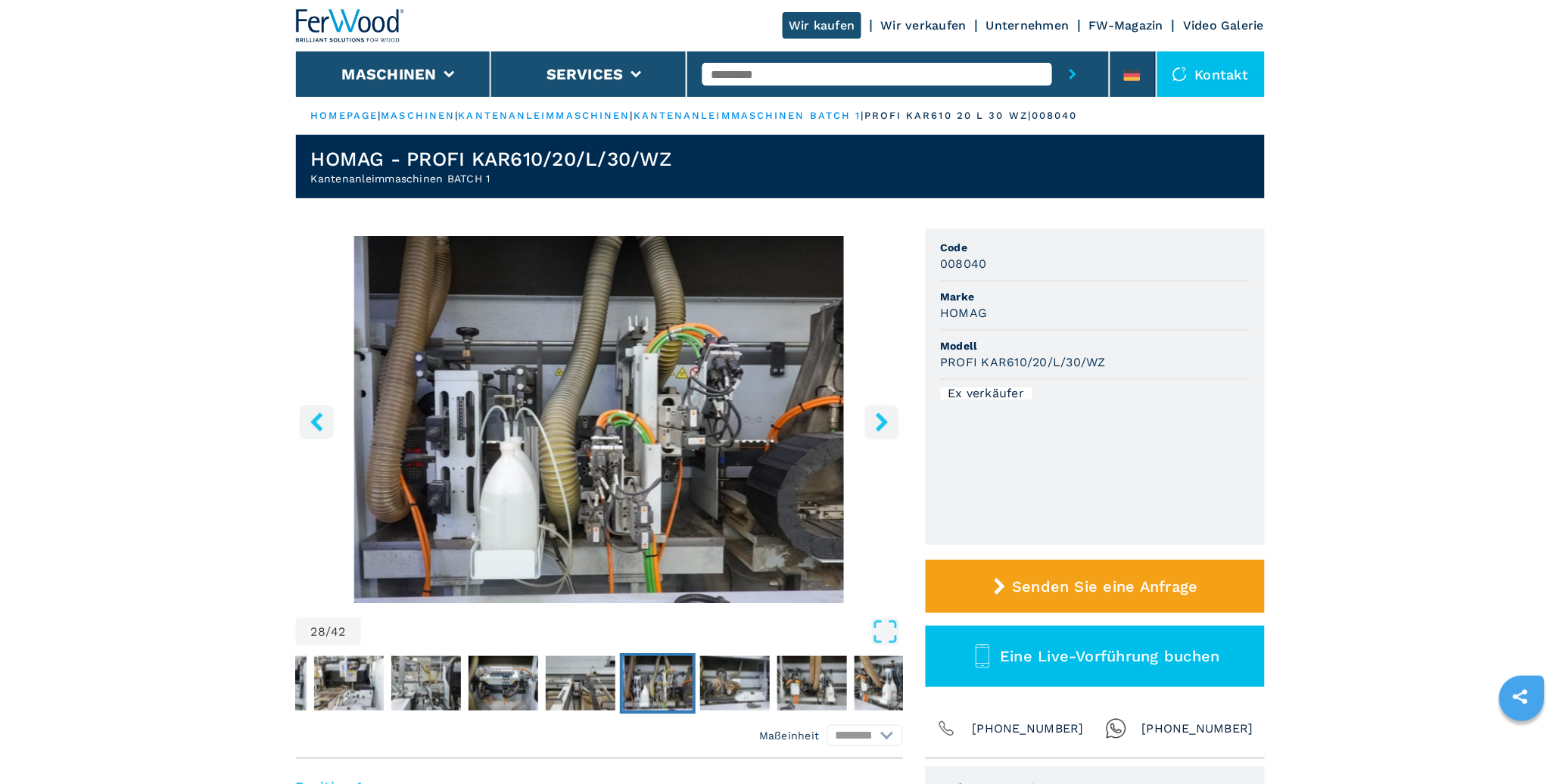
click at [875, 414] on icon "right-button" at bounding box center [881, 421] width 12 height 19
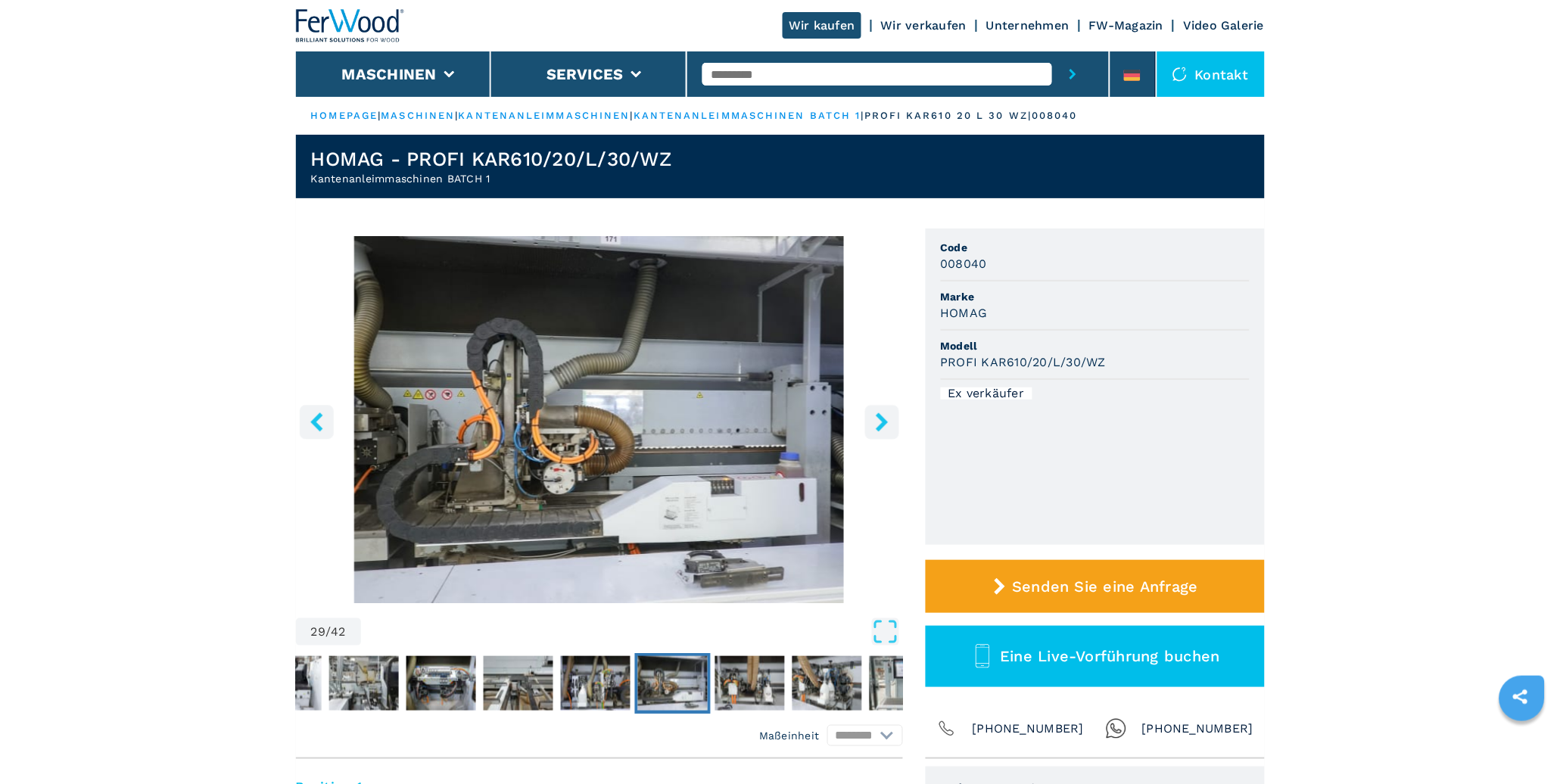
click at [875, 414] on icon "right-button" at bounding box center [881, 421] width 12 height 19
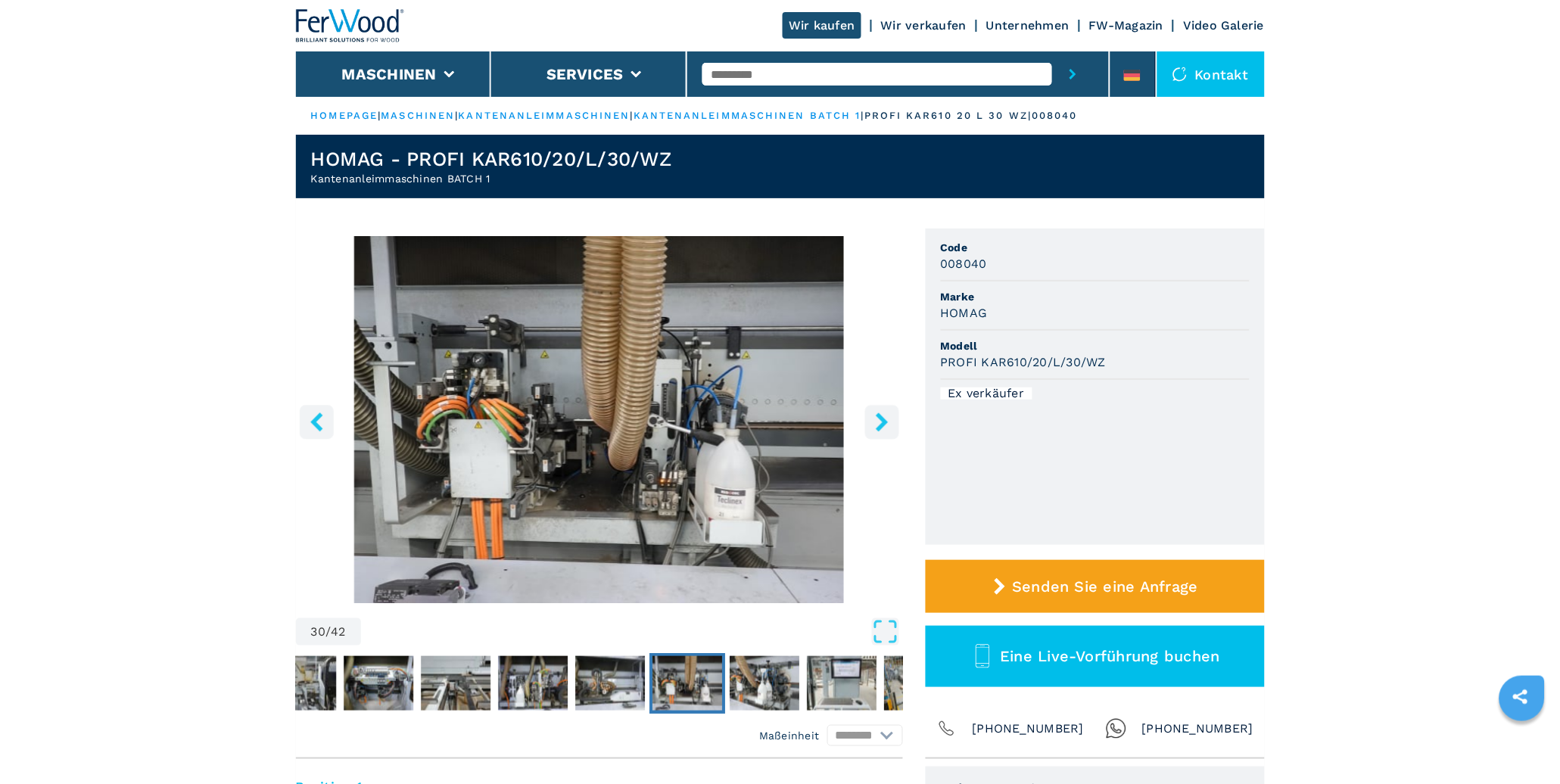
click at [875, 414] on icon "right-button" at bounding box center [881, 421] width 12 height 19
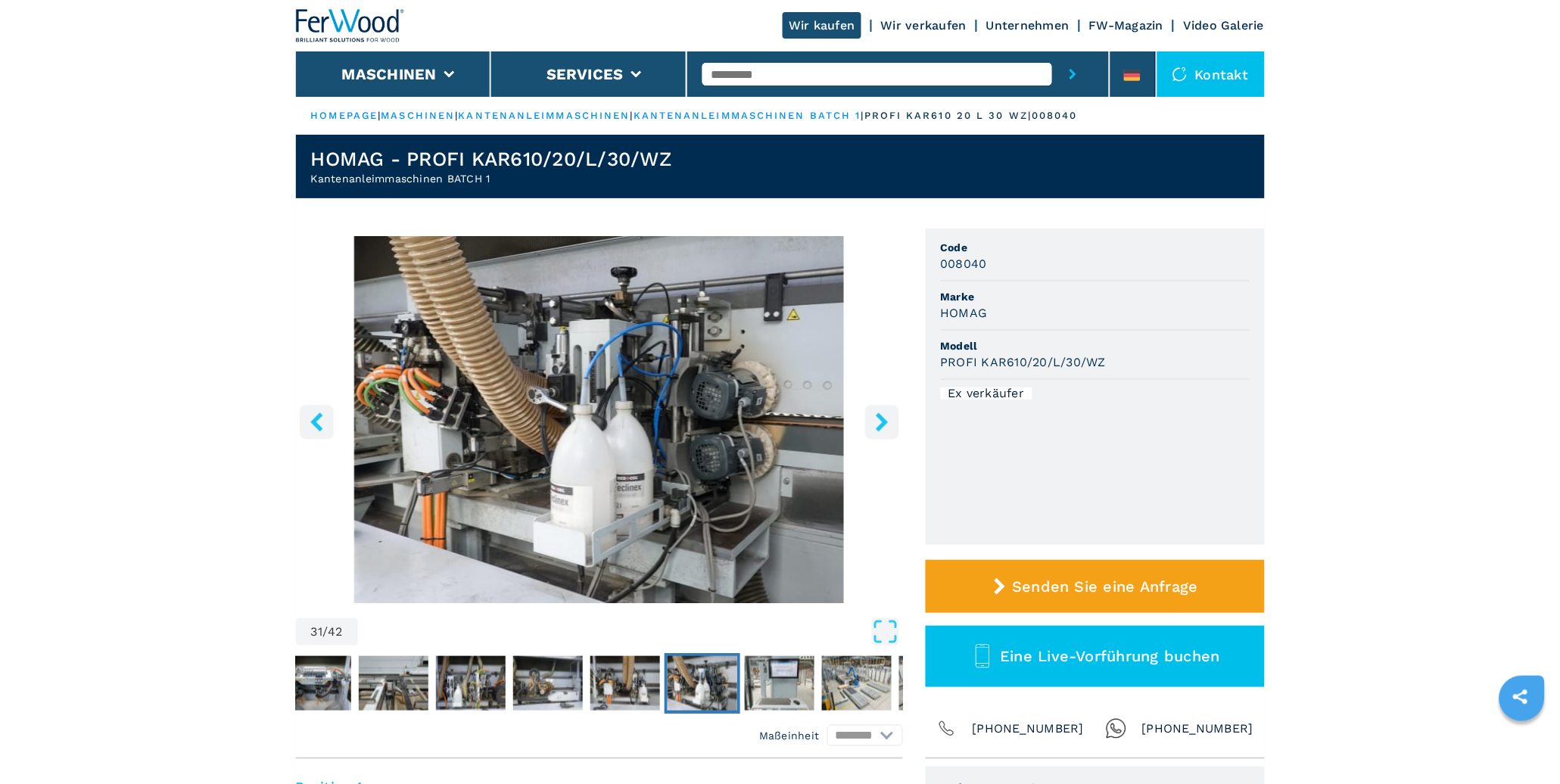
click at [875, 414] on icon "right-button" at bounding box center [881, 421] width 12 height 19
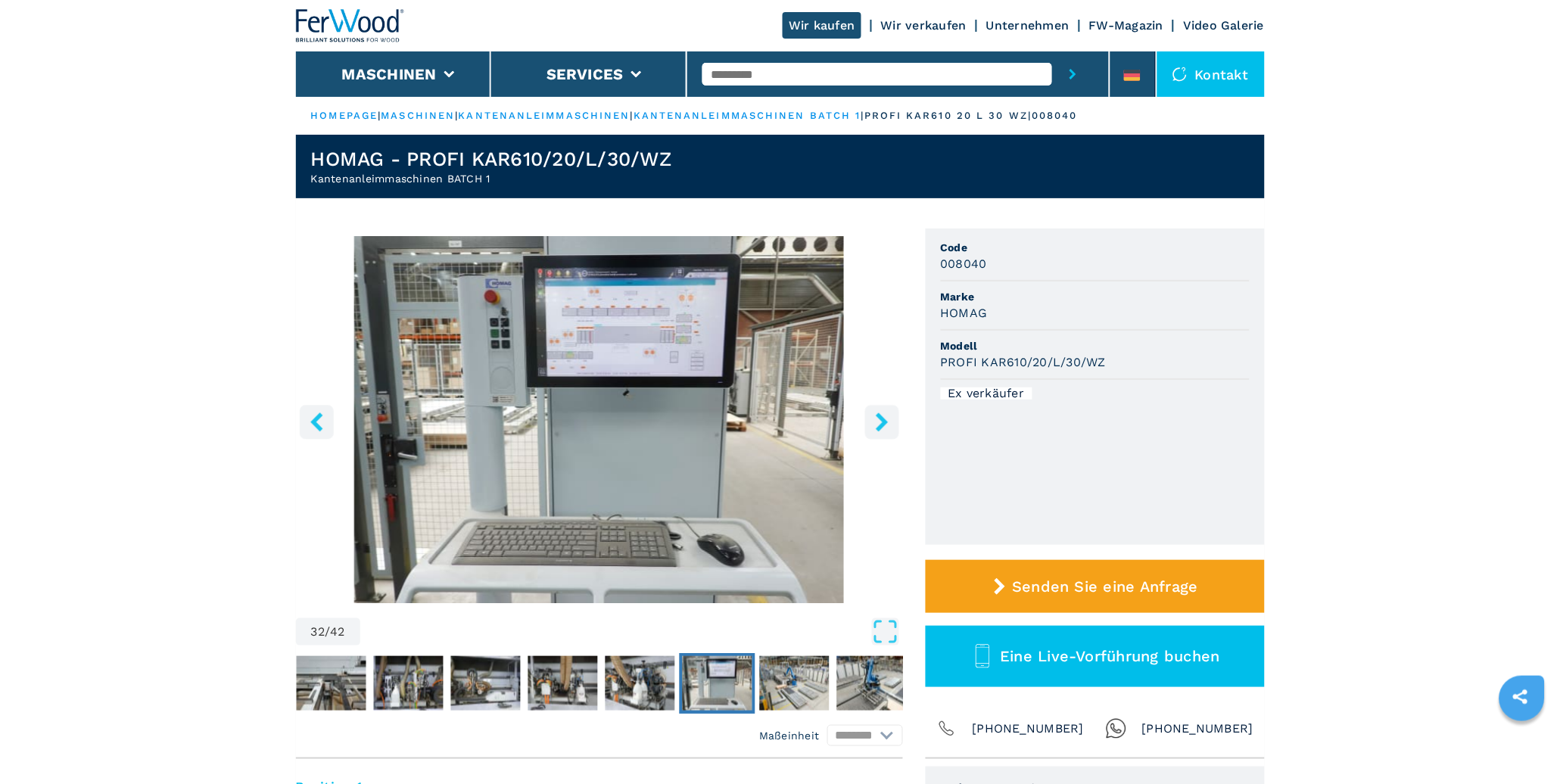
click at [875, 414] on icon "right-button" at bounding box center [881, 421] width 12 height 19
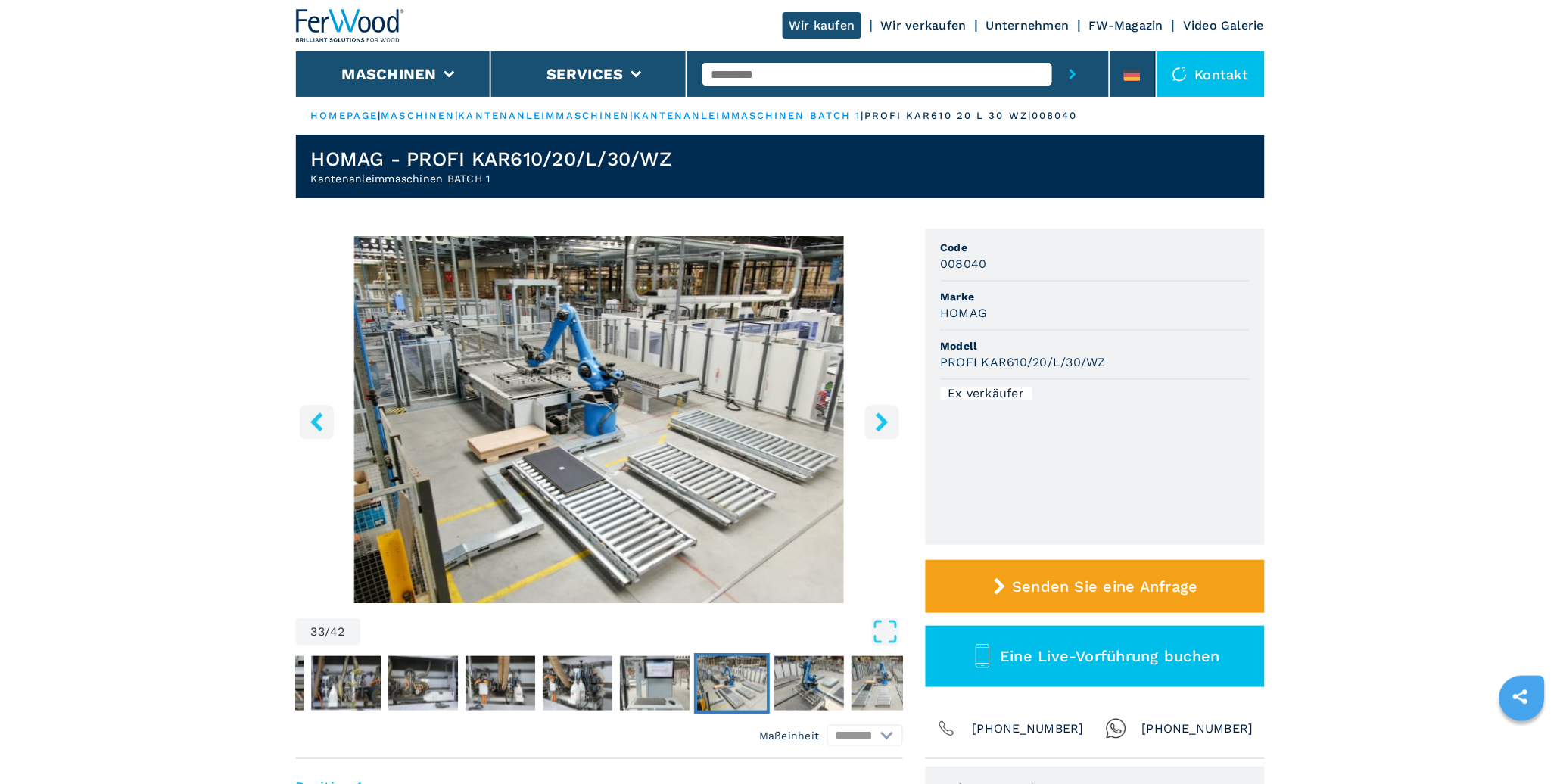
click at [875, 414] on icon "right-button" at bounding box center [881, 421] width 12 height 19
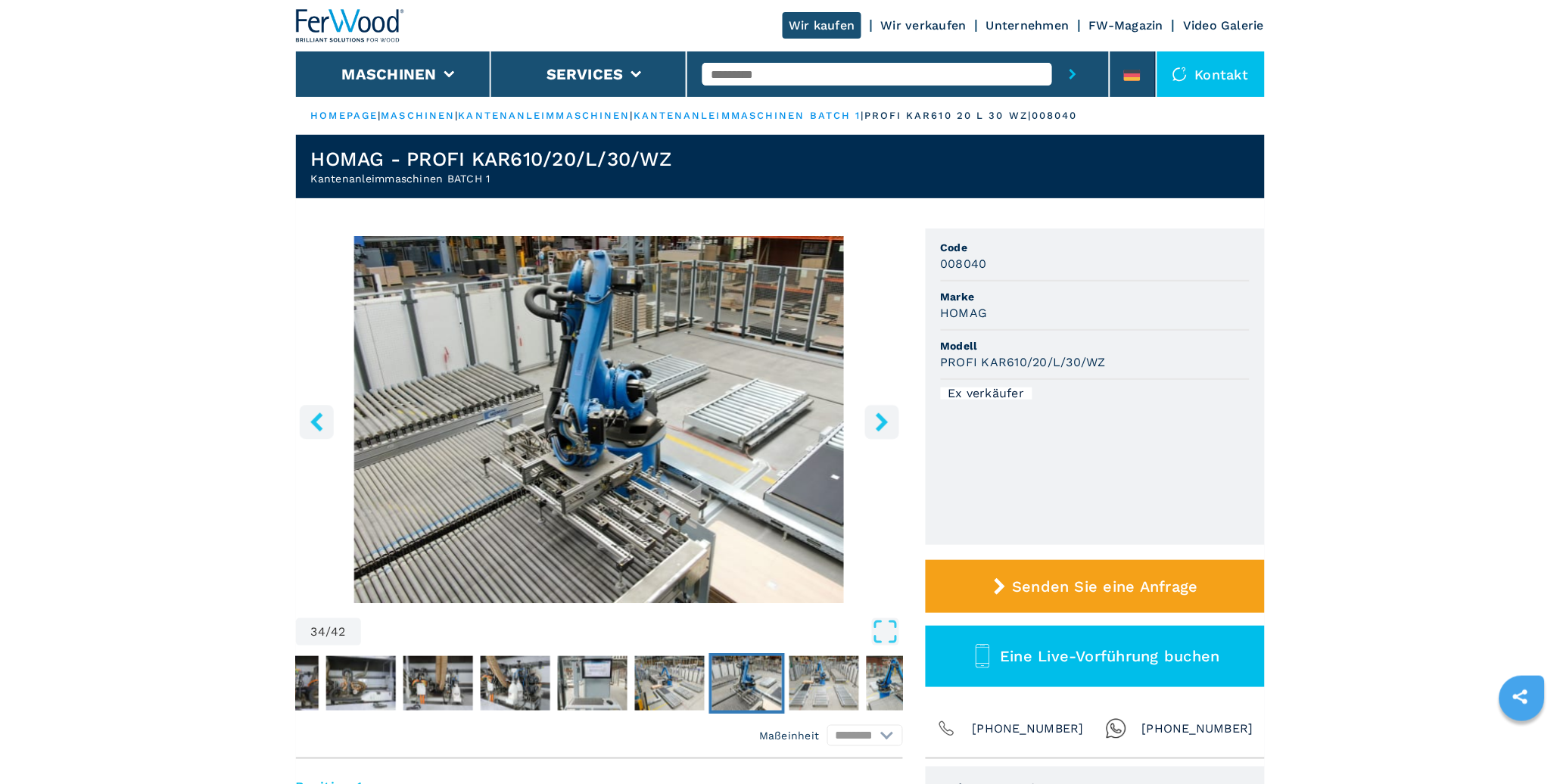
click at [875, 414] on icon "right-button" at bounding box center [881, 421] width 12 height 19
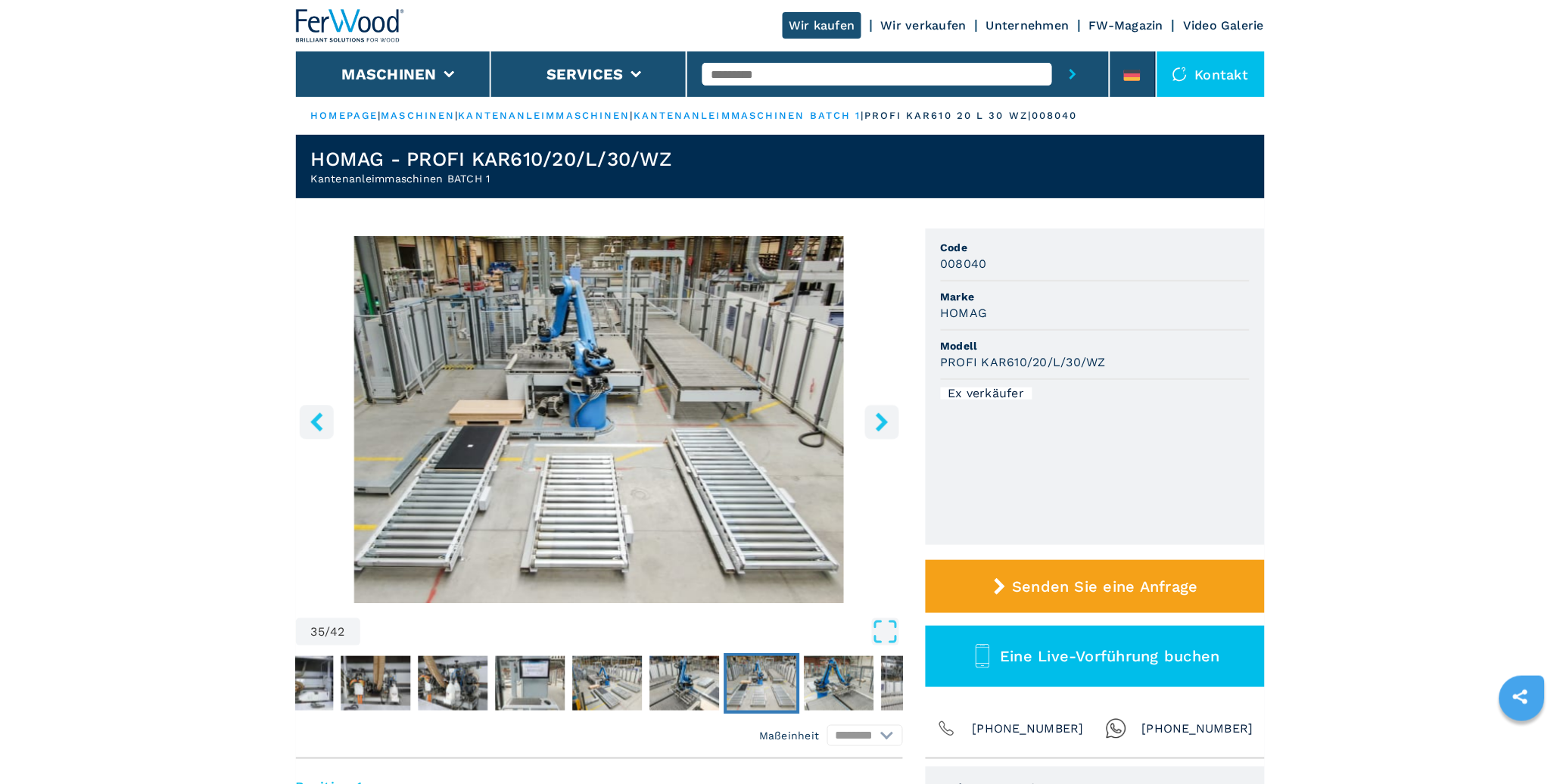
click at [875, 414] on icon "right-button" at bounding box center [881, 421] width 12 height 19
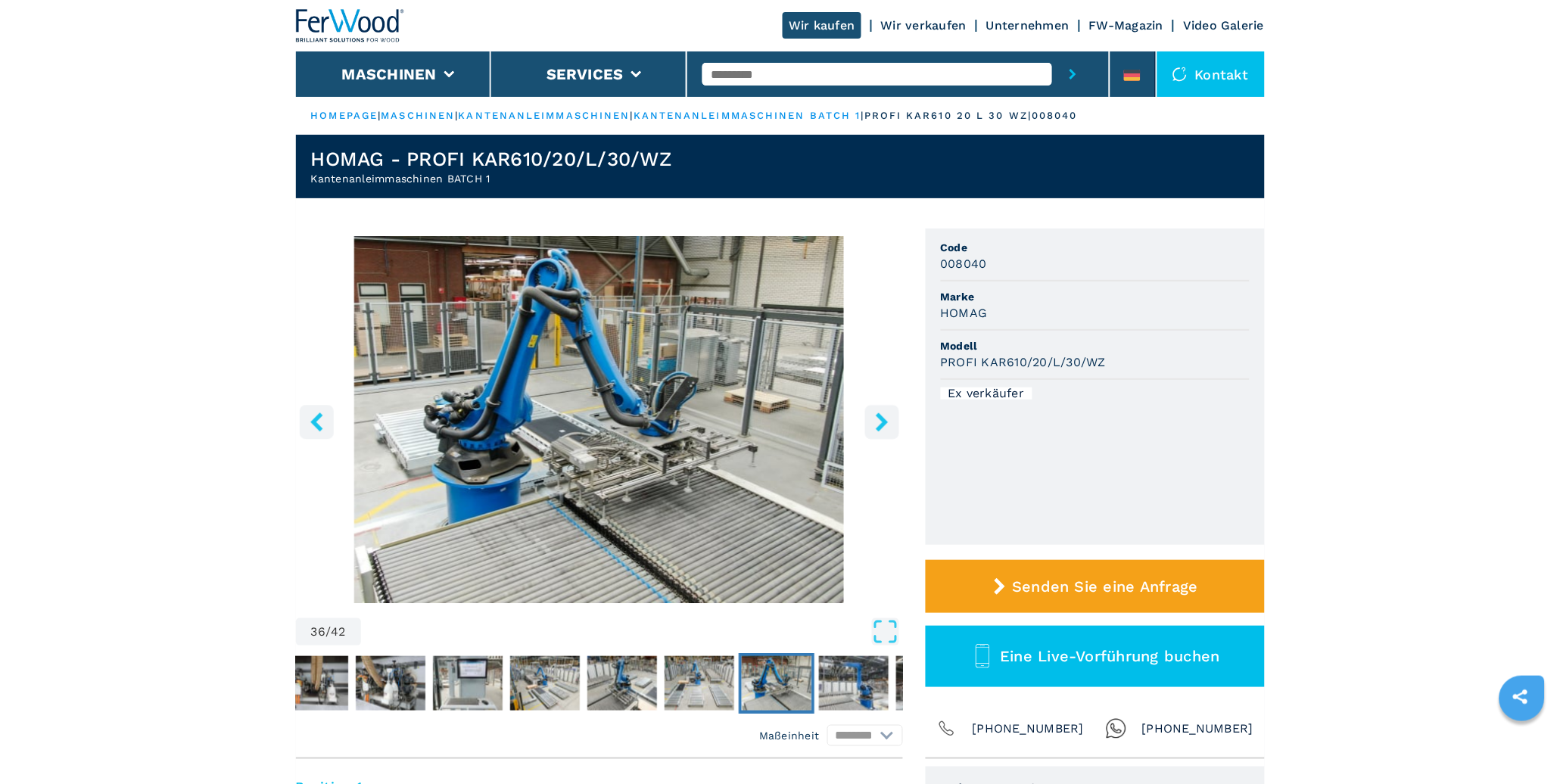
click at [875, 414] on icon "right-button" at bounding box center [881, 421] width 12 height 19
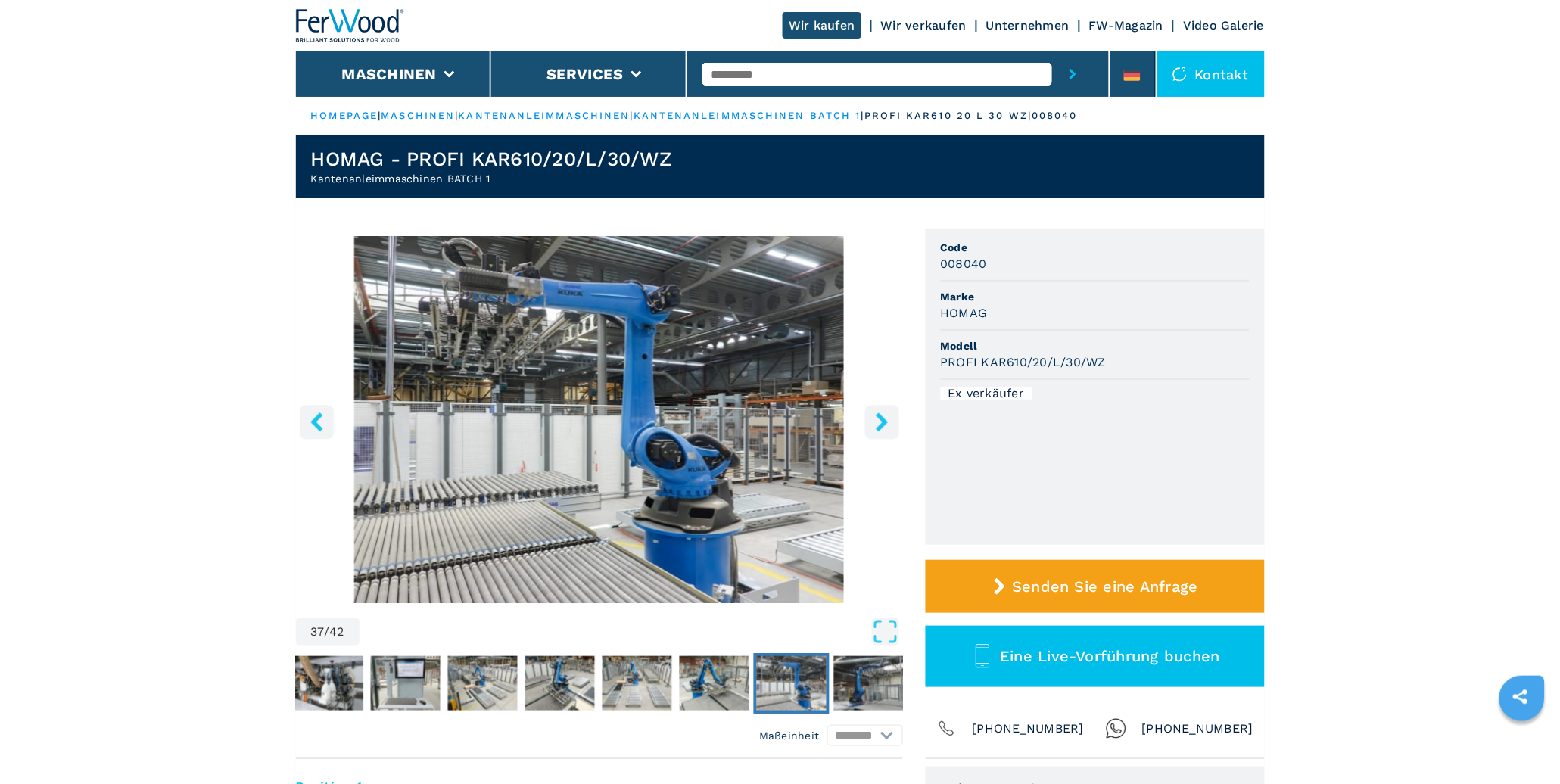
click at [875, 414] on icon "right-button" at bounding box center [881, 421] width 12 height 19
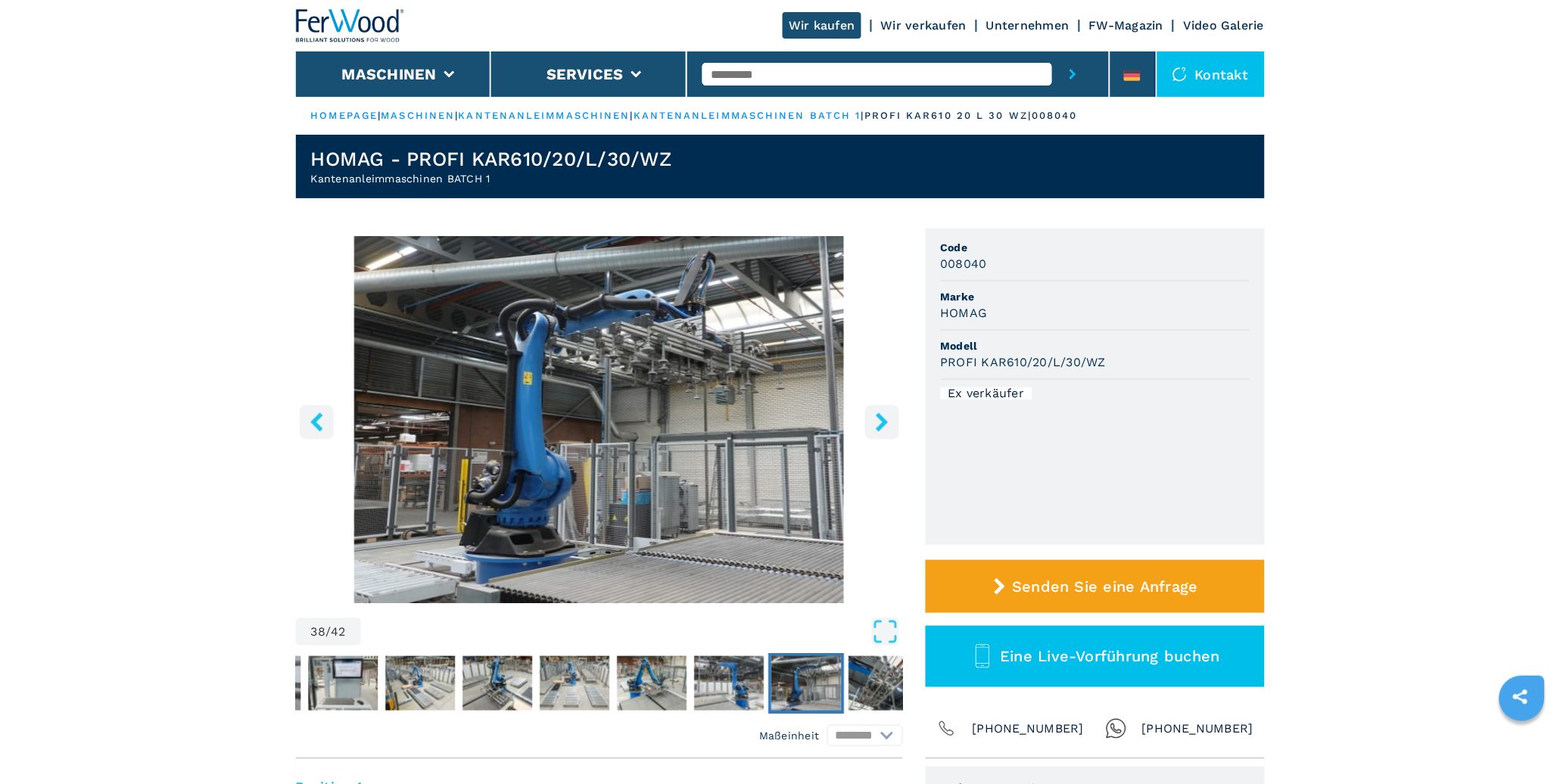
click at [875, 414] on icon "right-button" at bounding box center [881, 421] width 12 height 19
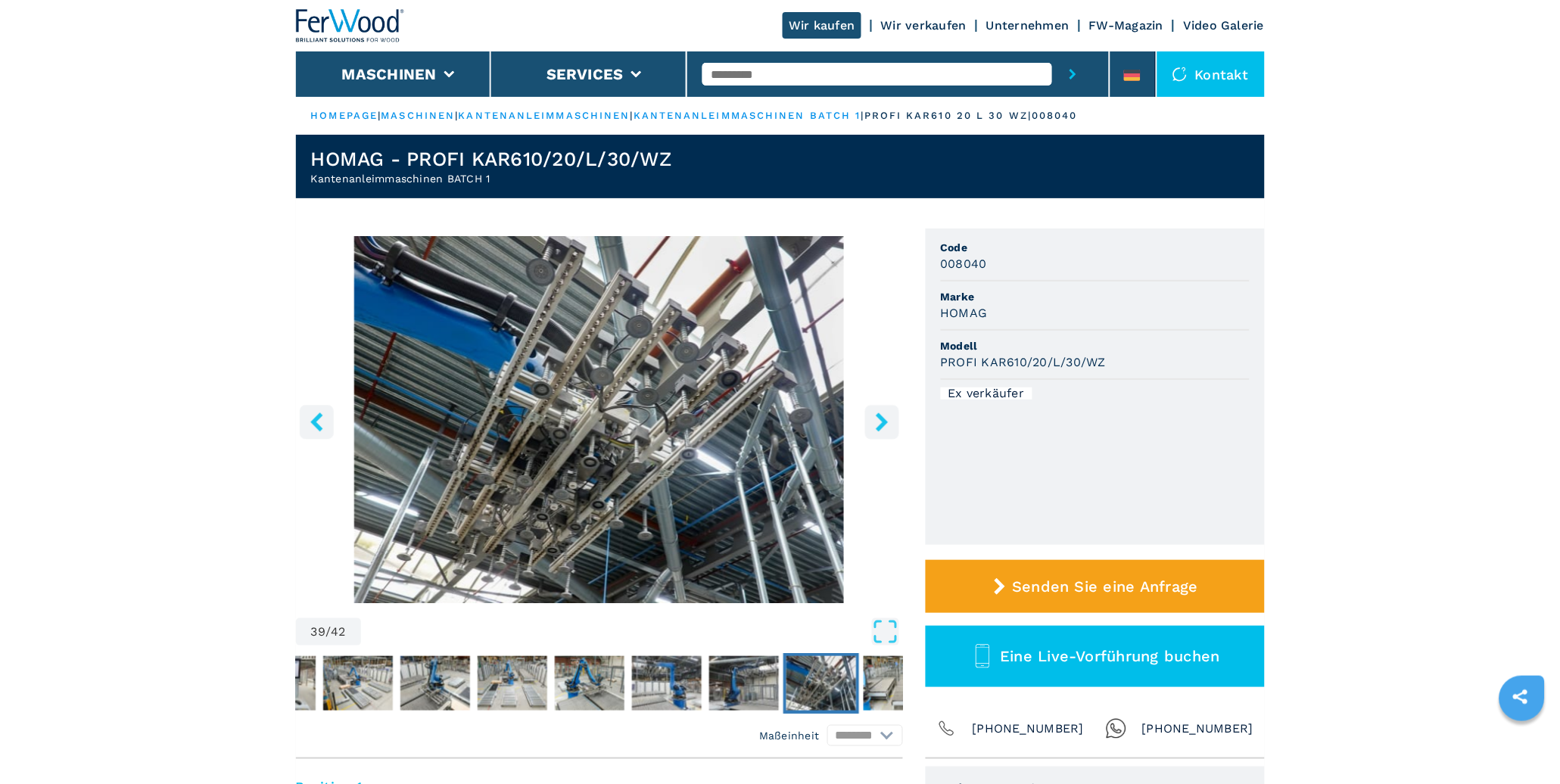
click at [875, 414] on icon "right-button" at bounding box center [881, 421] width 12 height 19
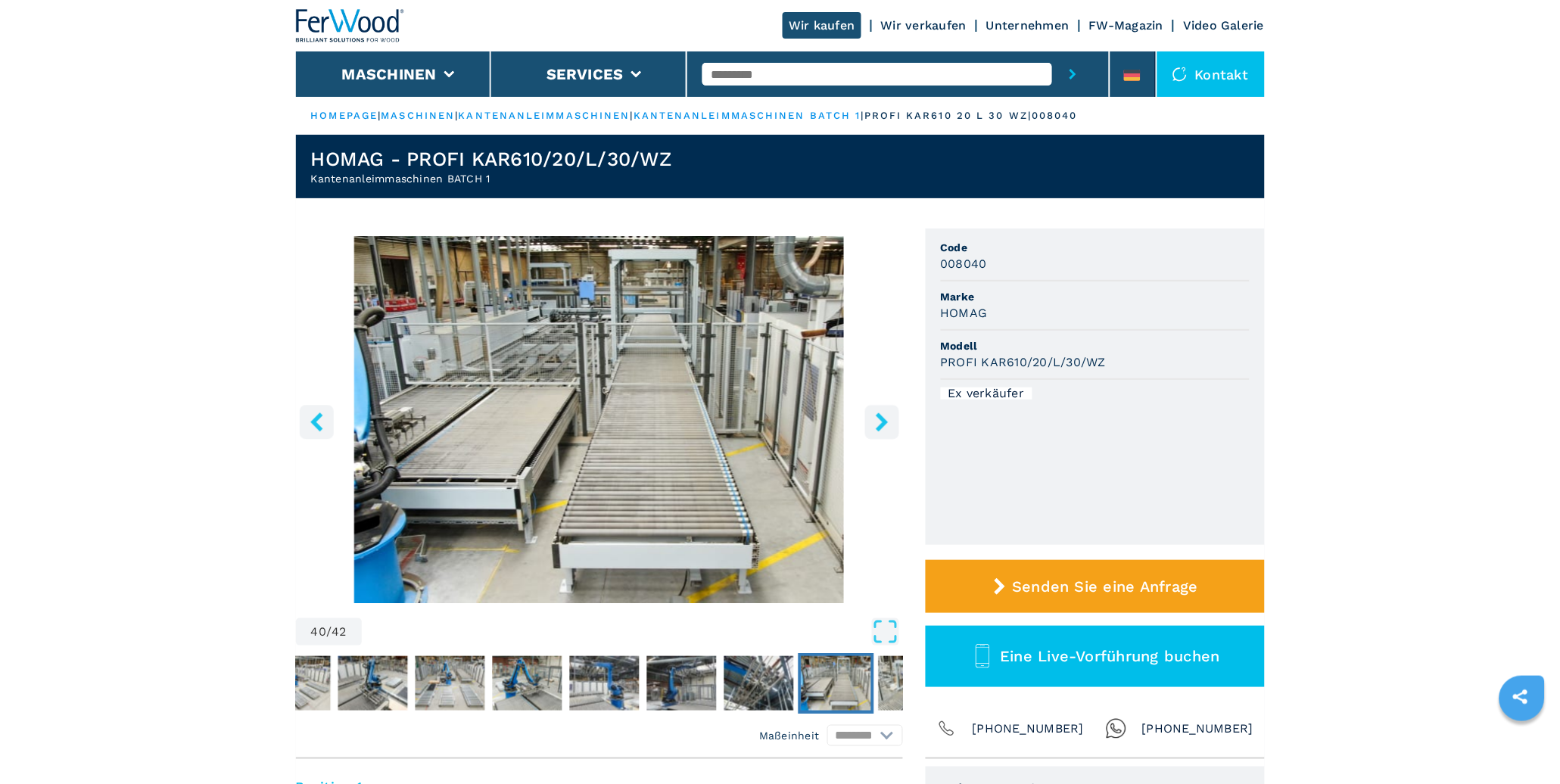
click at [875, 414] on icon "right-button" at bounding box center [881, 421] width 12 height 19
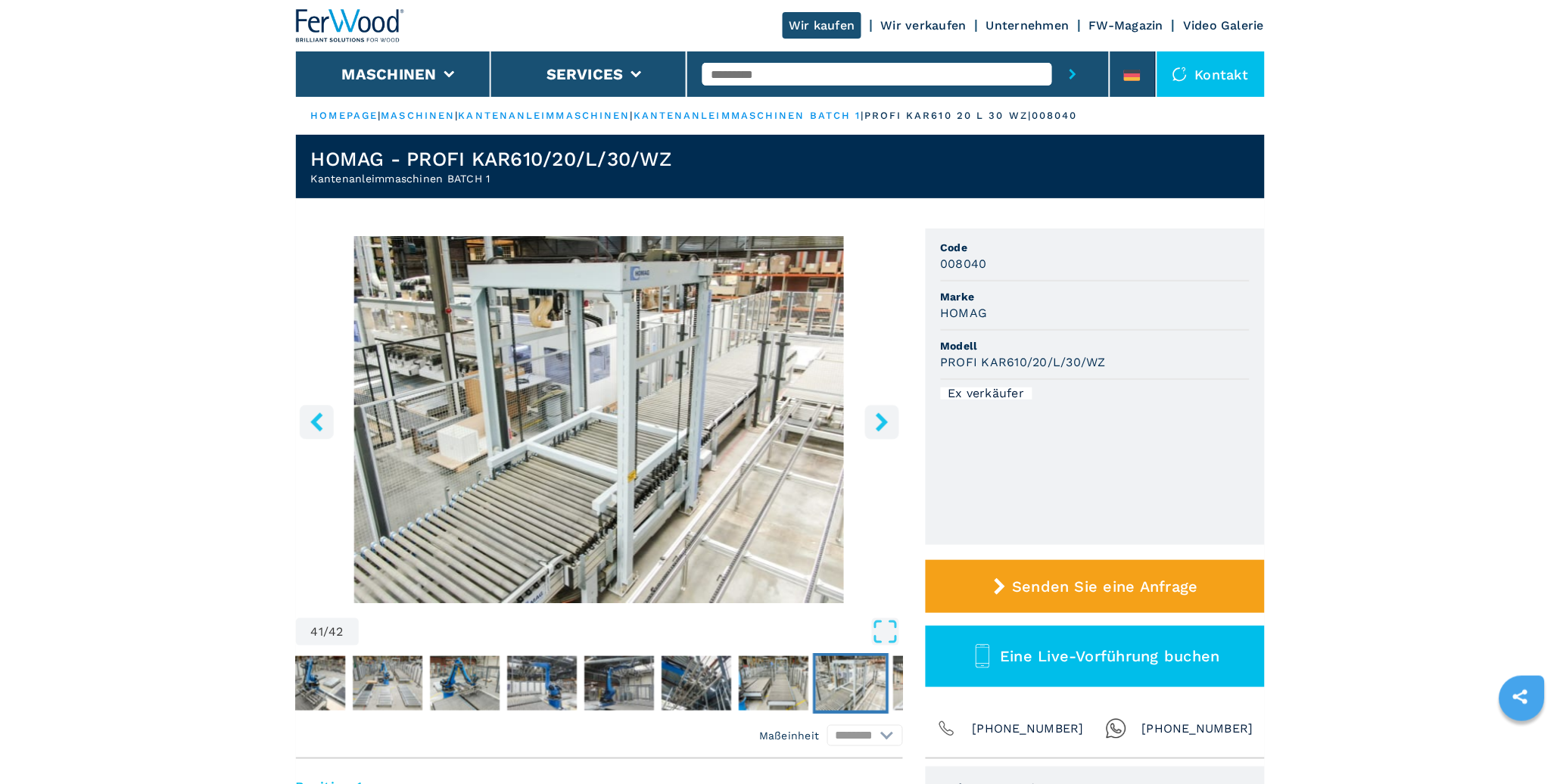
click at [875, 414] on icon "right-button" at bounding box center [881, 421] width 12 height 19
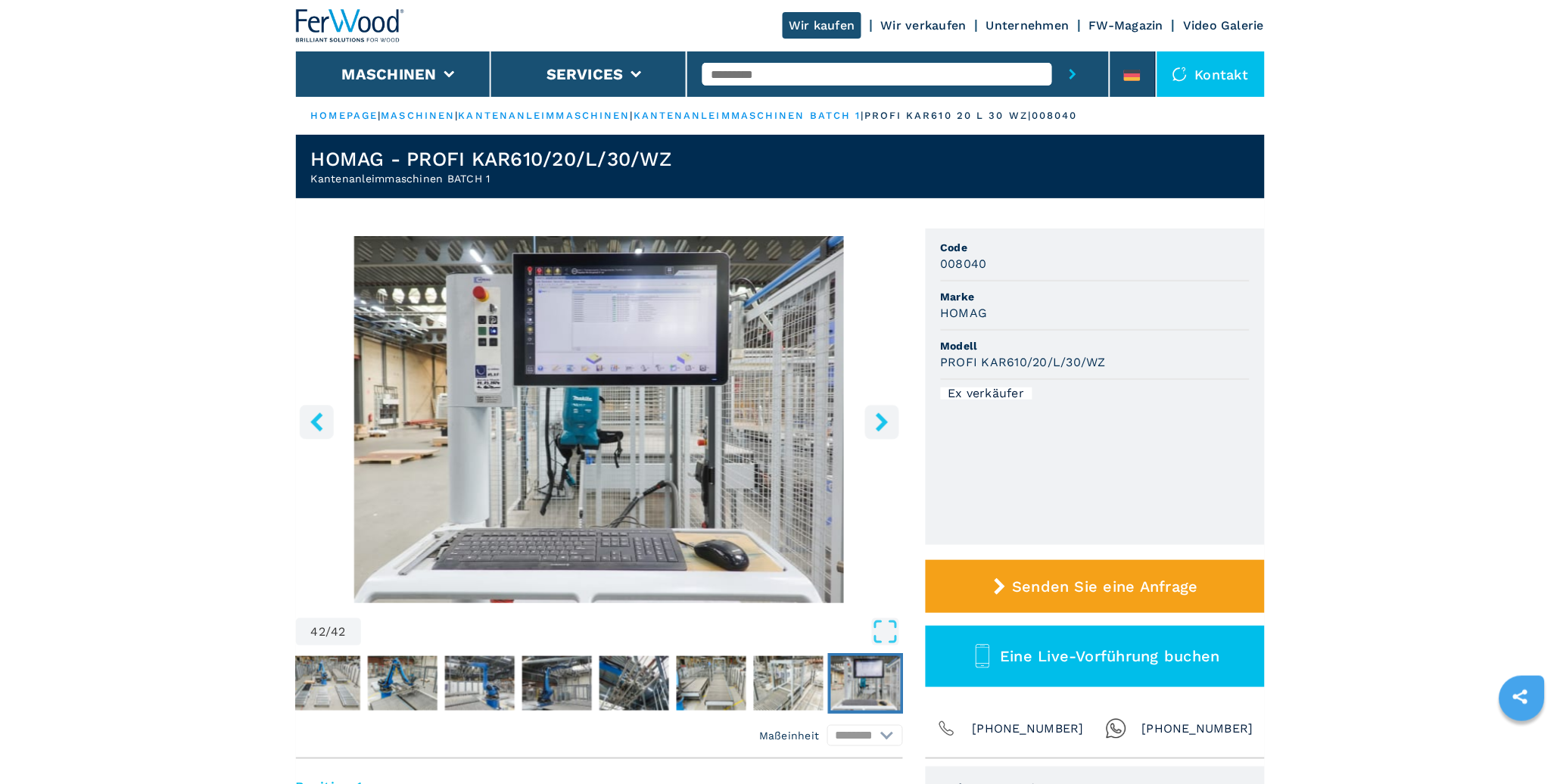
click at [875, 414] on icon "right-button" at bounding box center [881, 421] width 12 height 19
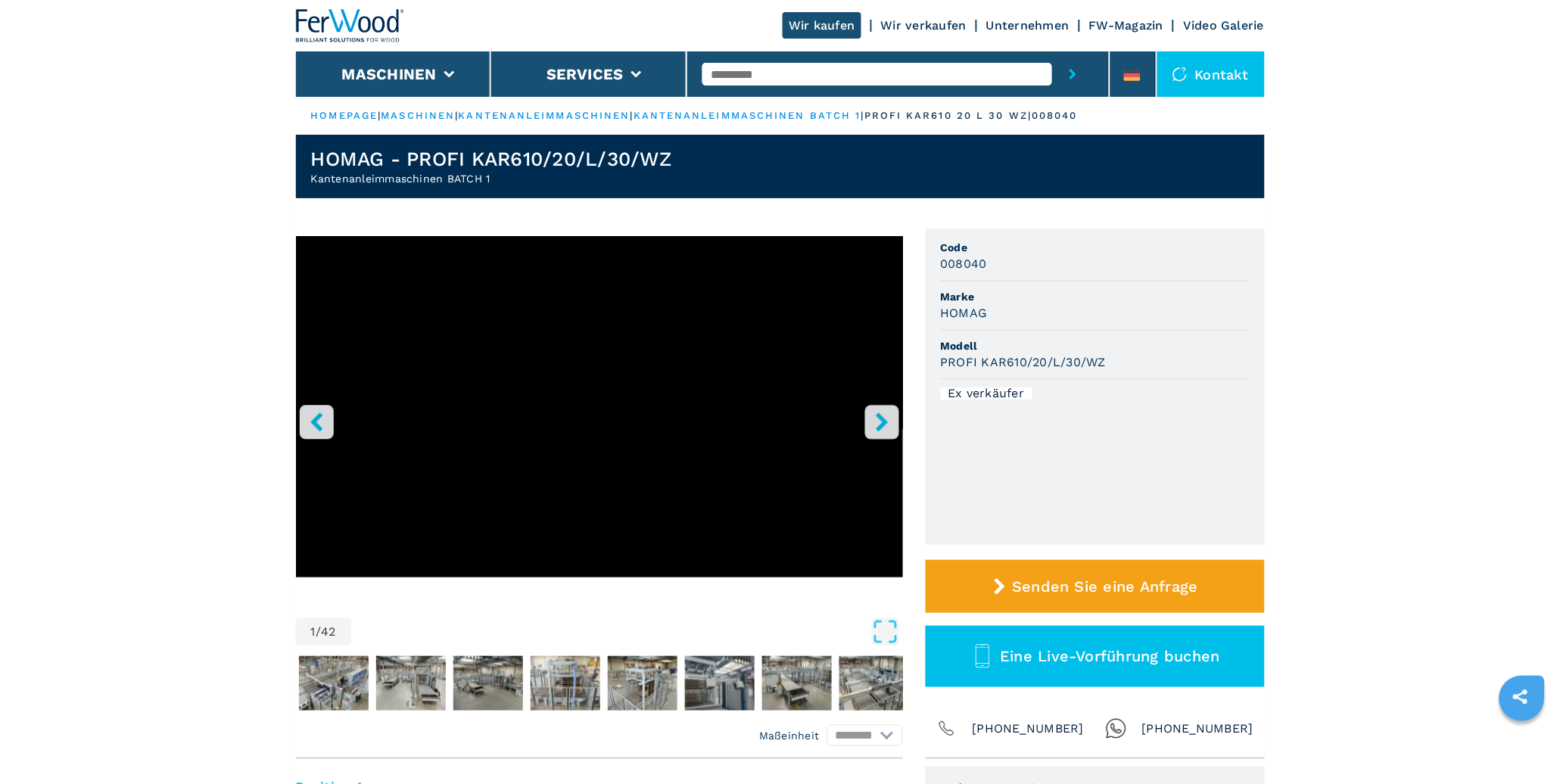
click at [874, 430] on icon "right-button" at bounding box center [882, 421] width 19 height 19
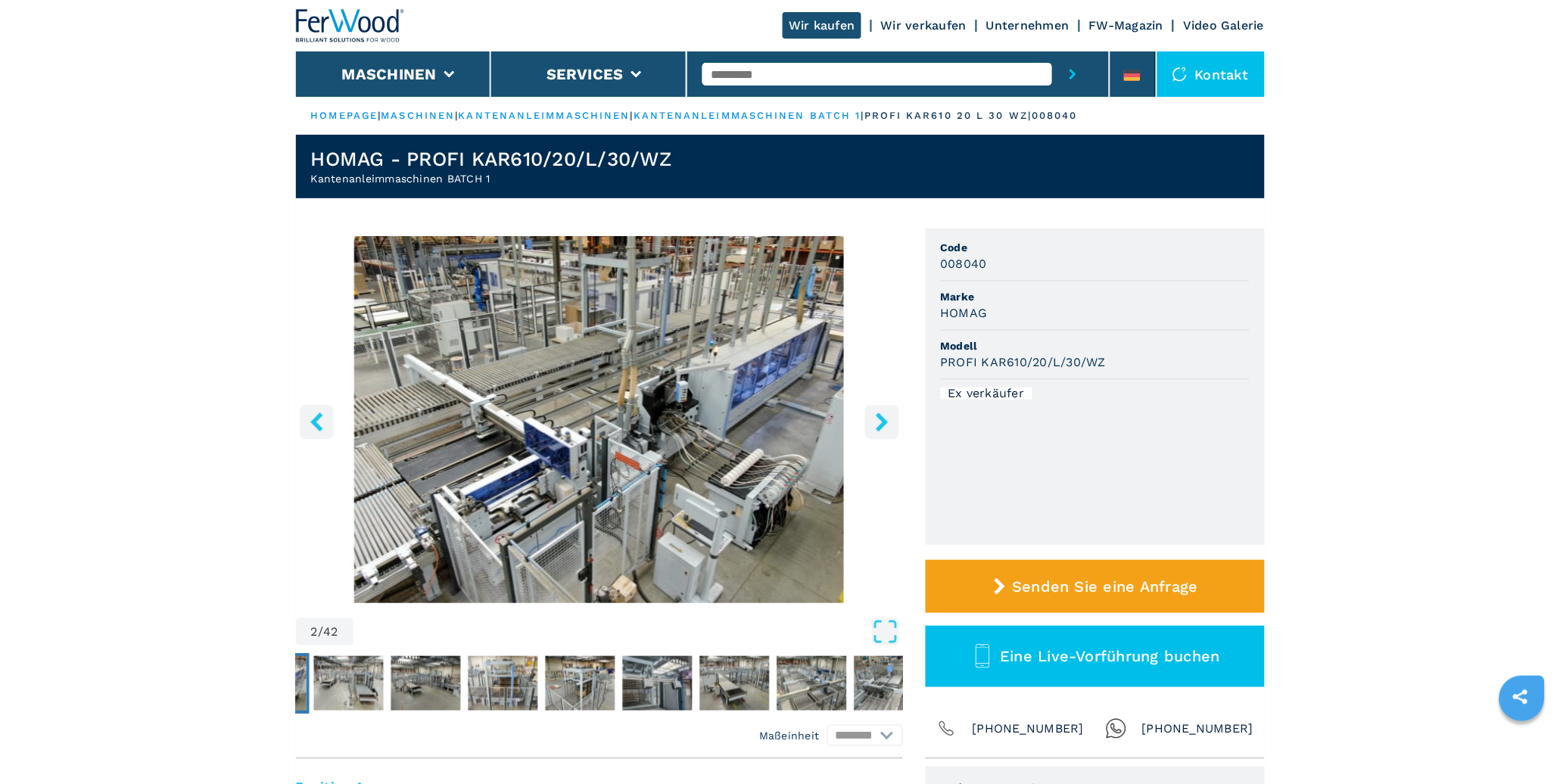
click at [874, 428] on icon "right-button" at bounding box center [882, 421] width 19 height 19
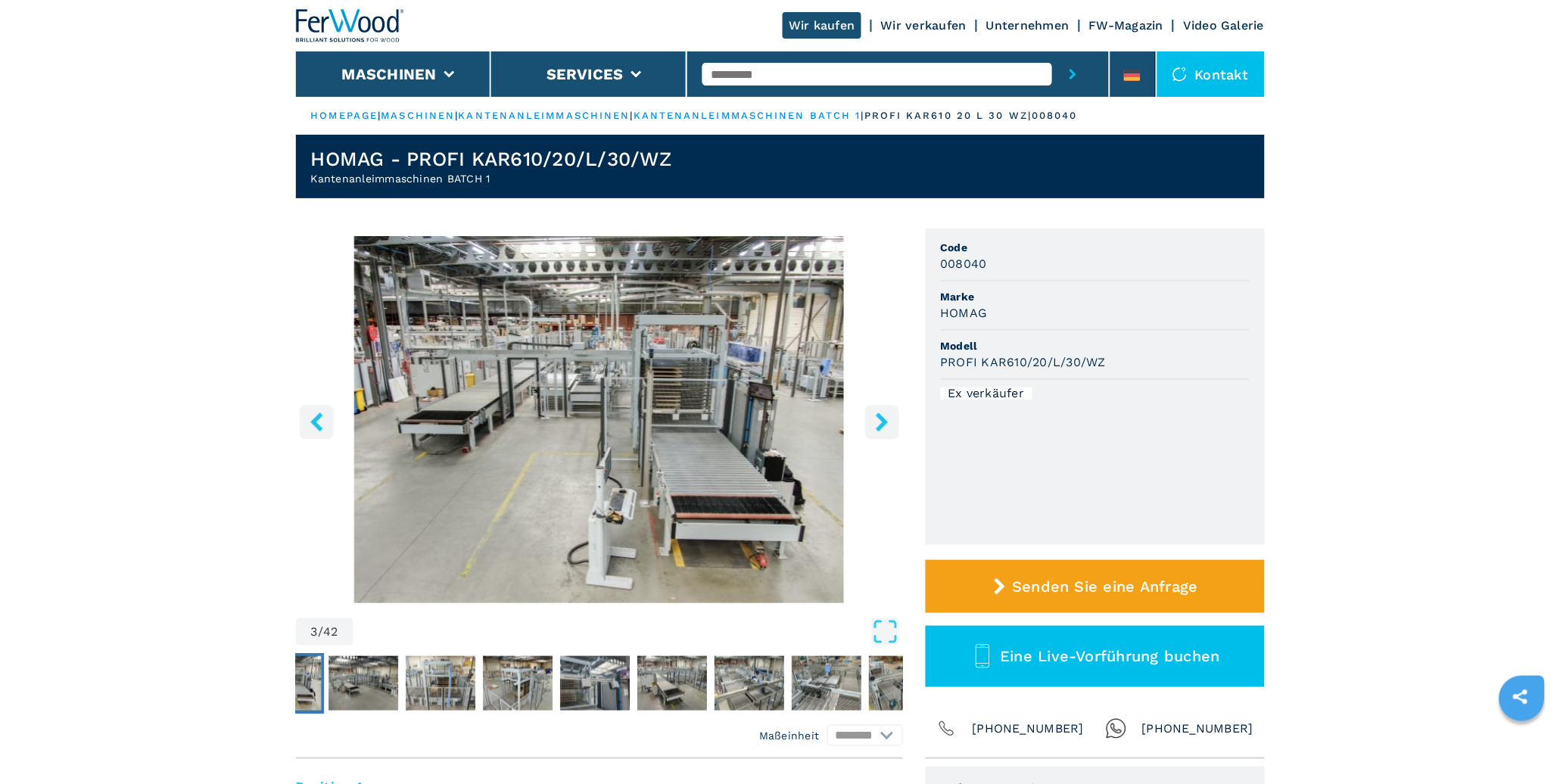
click at [874, 428] on icon "right-button" at bounding box center [882, 421] width 19 height 19
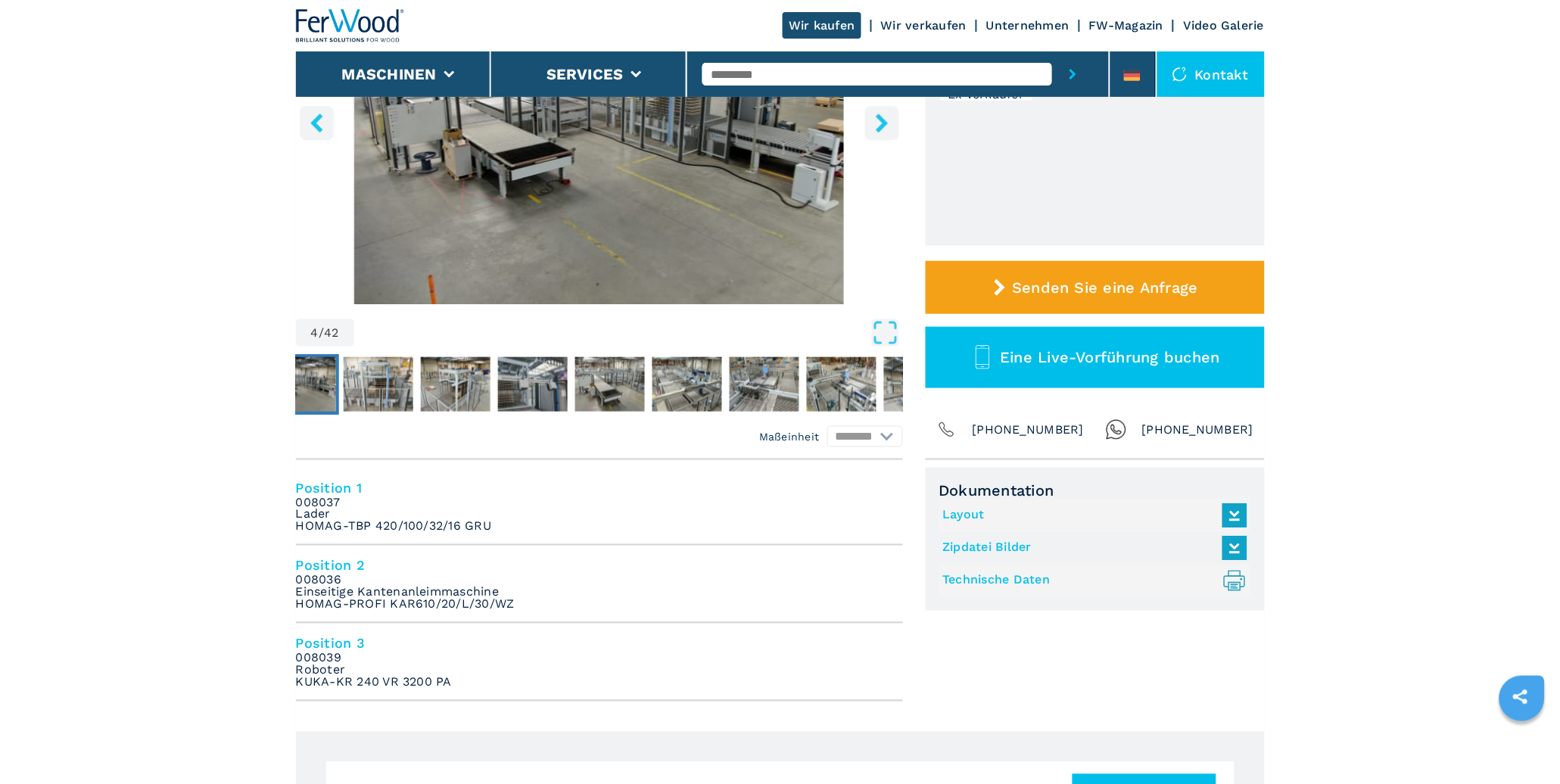
scroll to position [329, 0]
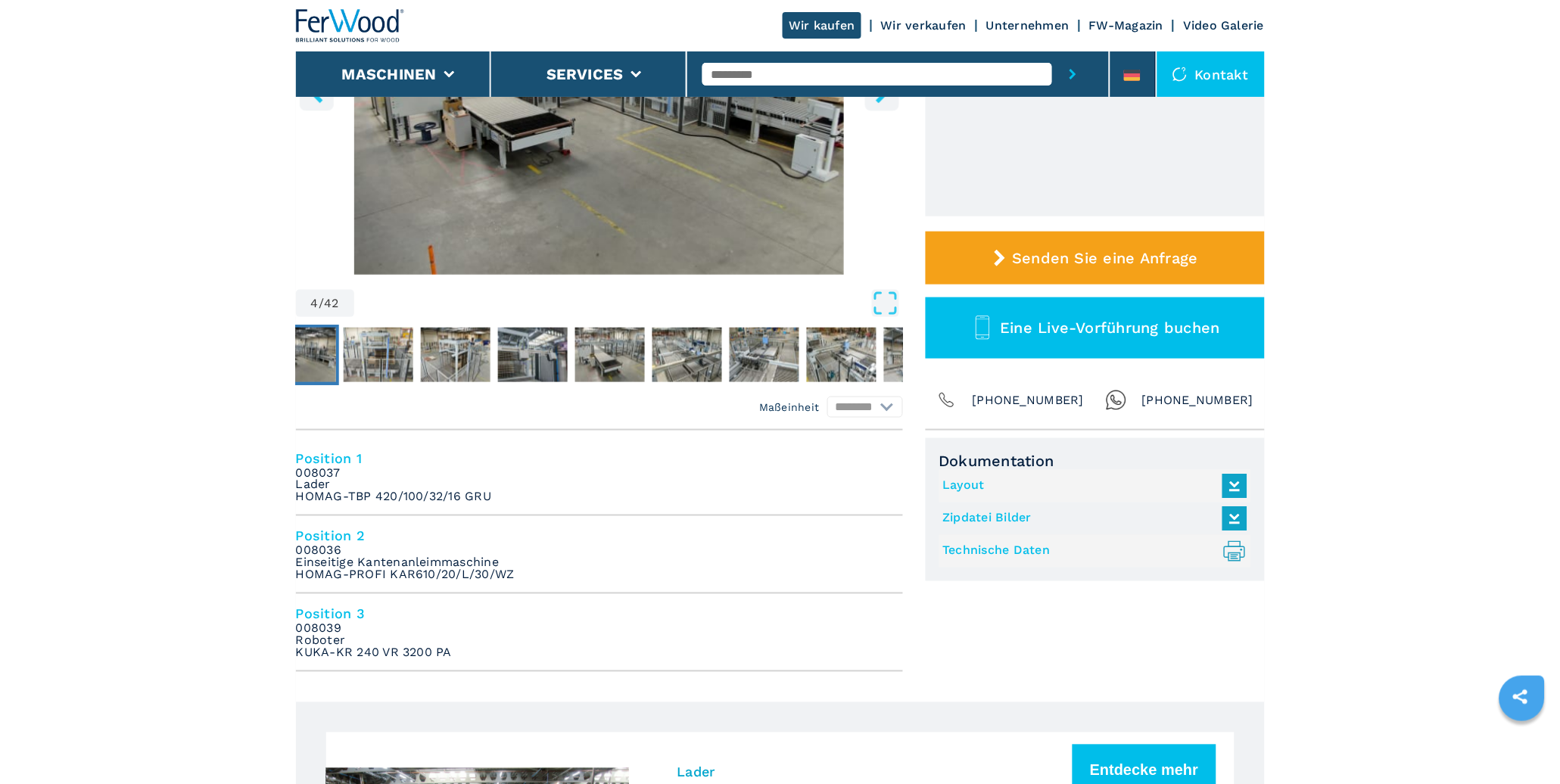
click at [960, 480] on link "Layout" at bounding box center [1091, 486] width 297 height 25
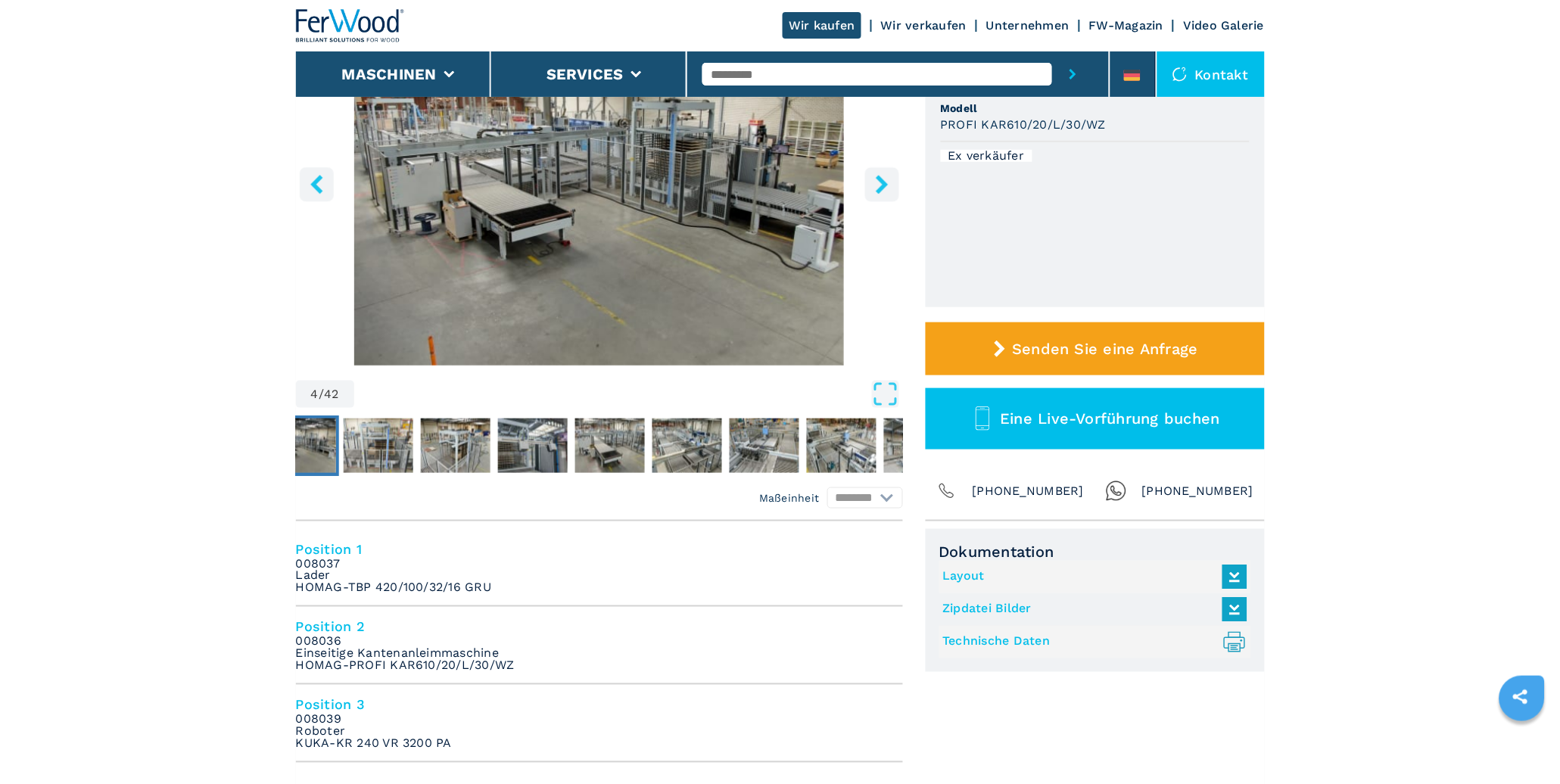
scroll to position [0, 0]
